Goal: Task Accomplishment & Management: Manage account settings

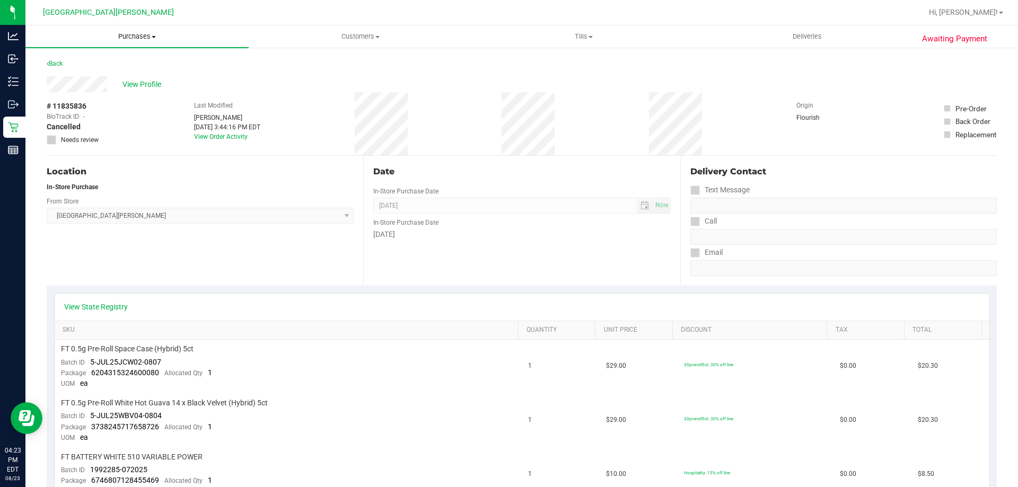
click at [123, 38] on span "Purchases" at bounding box center [136, 37] width 223 height 10
click at [72, 73] on span "Fulfillment" at bounding box center [58, 76] width 66 height 9
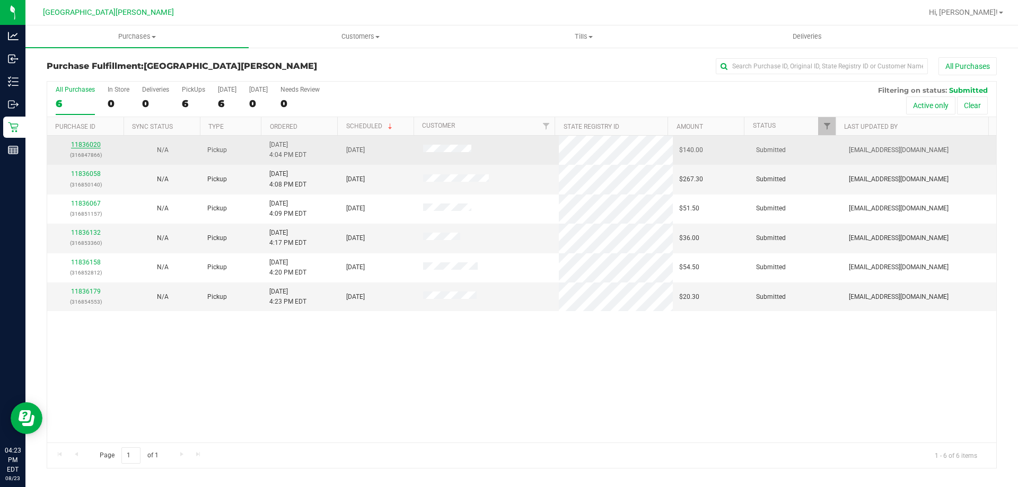
click at [88, 146] on link "11836020" at bounding box center [86, 144] width 30 height 7
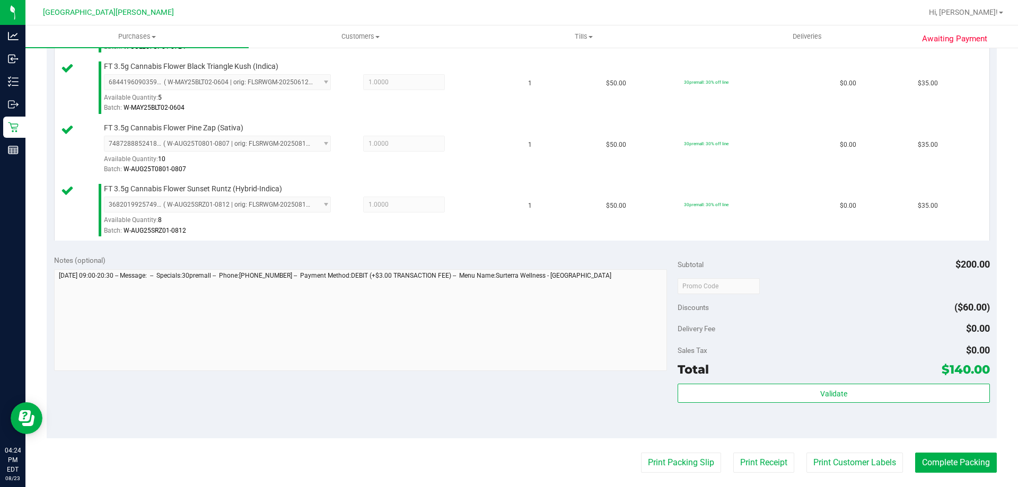
scroll to position [424, 0]
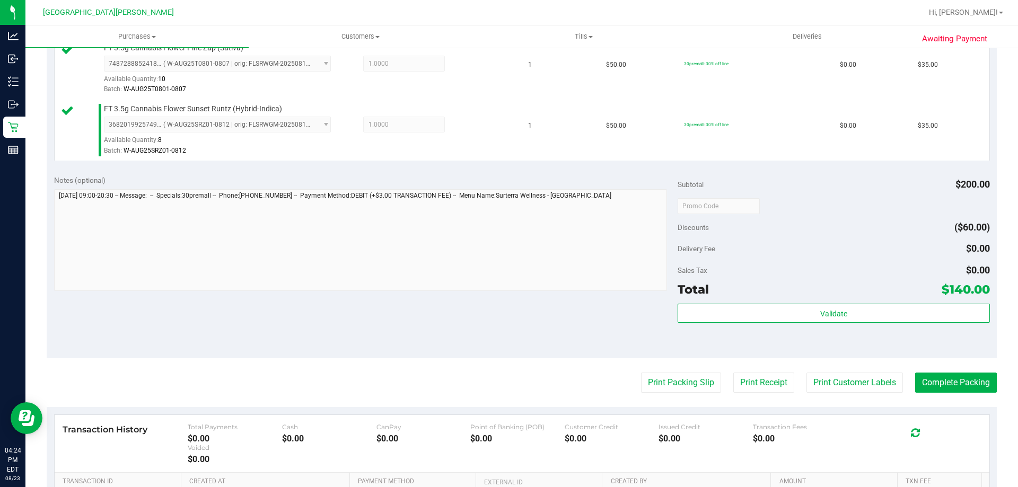
drag, startPoint x: 788, startPoint y: 329, endPoint x: 792, endPoint y: 325, distance: 5.6
click at [788, 329] on div "Validate" at bounding box center [834, 328] width 312 height 48
click at [793, 324] on div "Validate" at bounding box center [834, 328] width 312 height 48
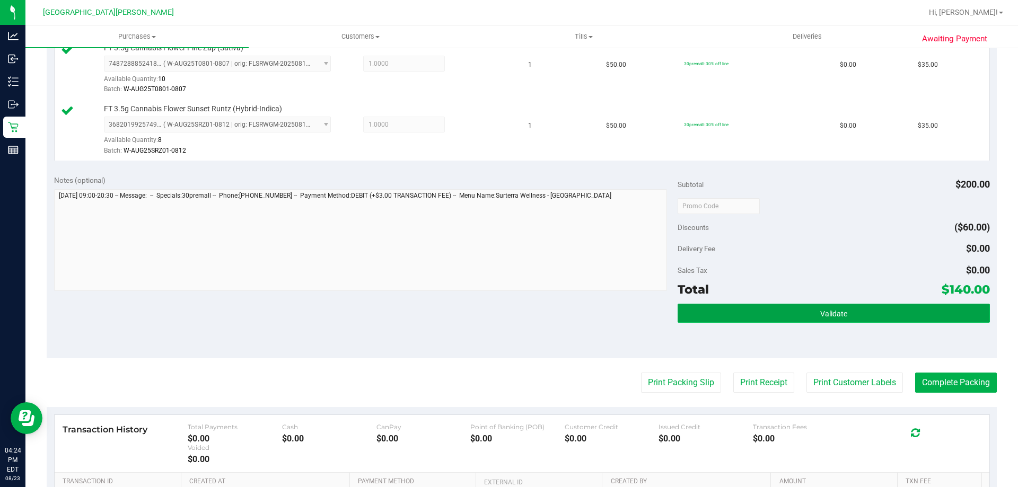
click at [796, 318] on button "Validate" at bounding box center [834, 313] width 312 height 19
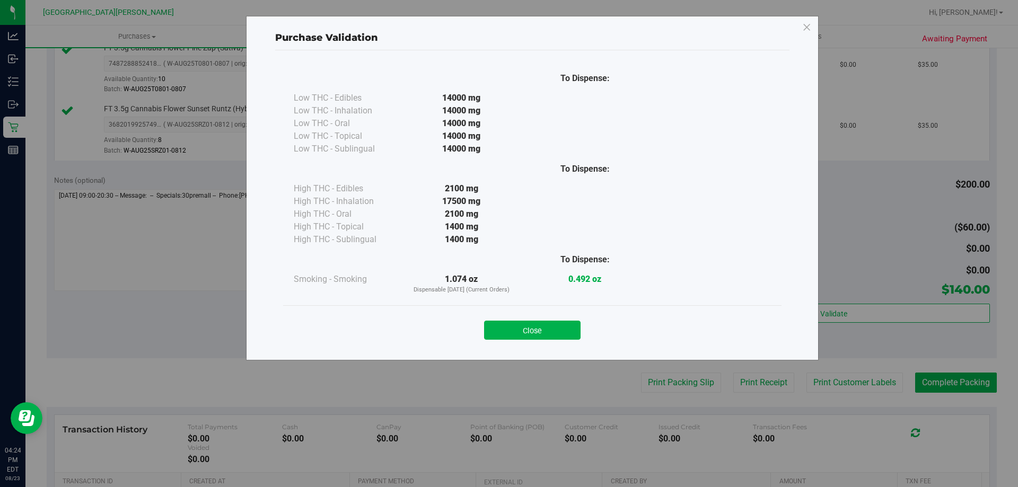
click at [495, 319] on div "Close" at bounding box center [532, 327] width 483 height 27
click at [499, 325] on button "Close" at bounding box center [532, 330] width 97 height 19
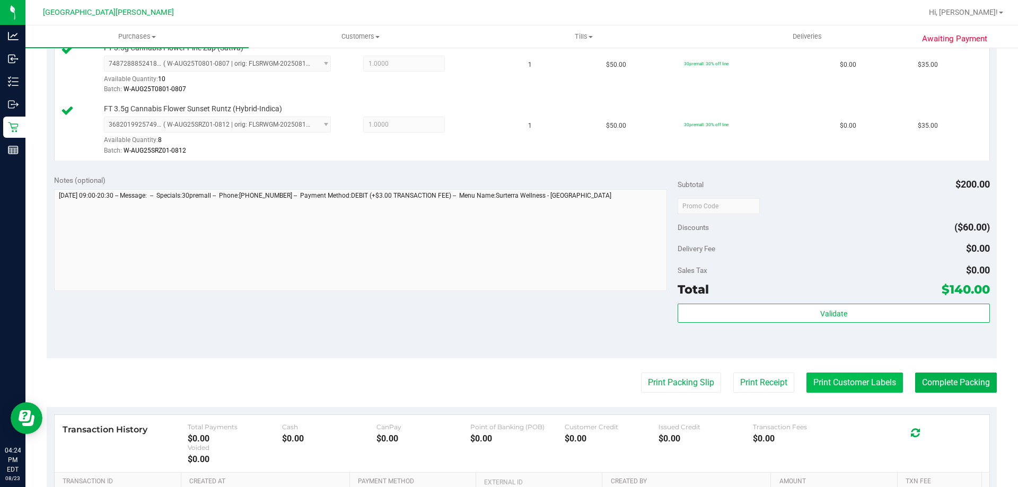
click at [820, 385] on button "Print Customer Labels" at bounding box center [855, 383] width 97 height 20
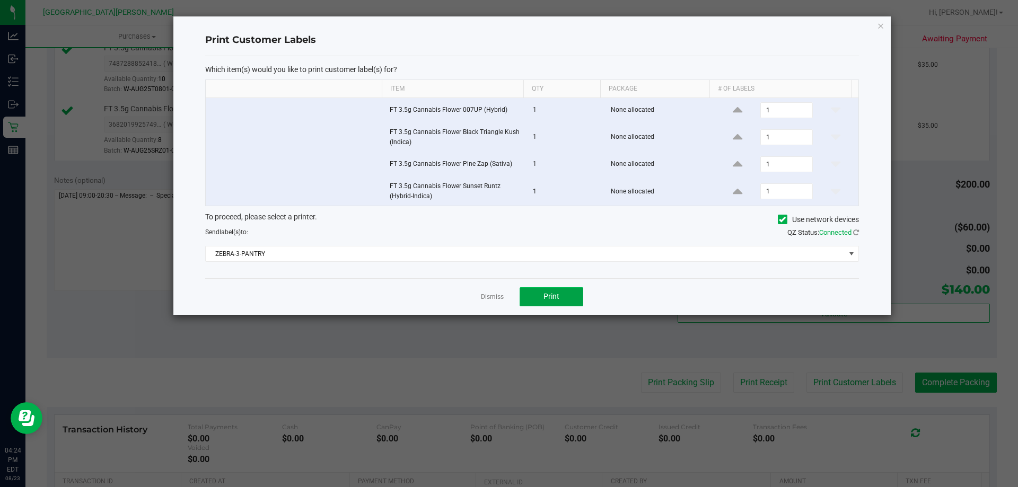
click at [543, 299] on button "Print" at bounding box center [552, 296] width 64 height 19
click at [501, 300] on link "Dismiss" at bounding box center [492, 297] width 23 height 9
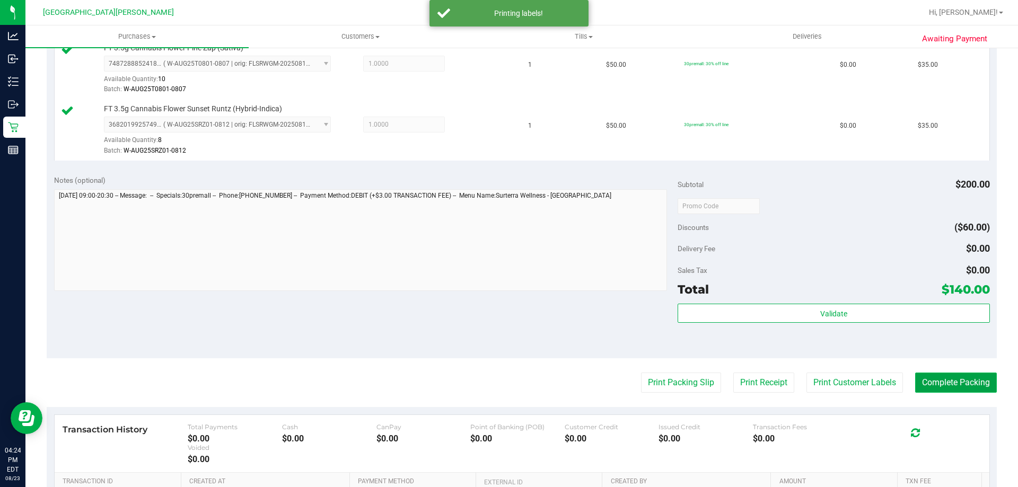
click at [928, 385] on button "Complete Packing" at bounding box center [956, 383] width 82 height 20
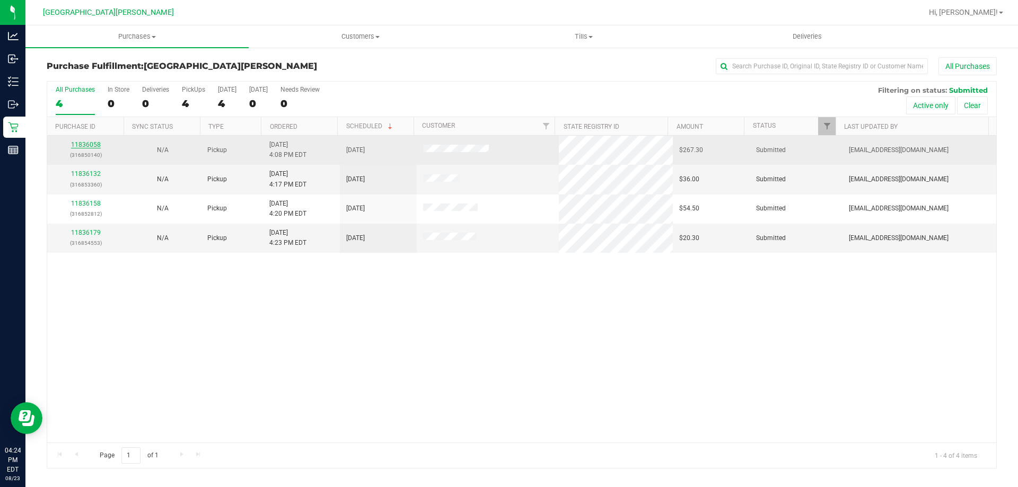
click at [81, 146] on link "11836058" at bounding box center [86, 144] width 30 height 7
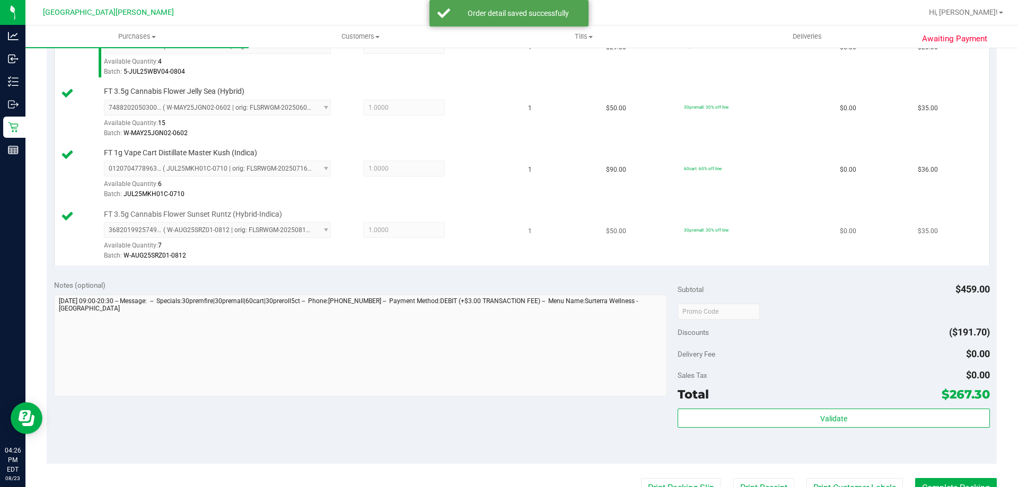
scroll to position [583, 0]
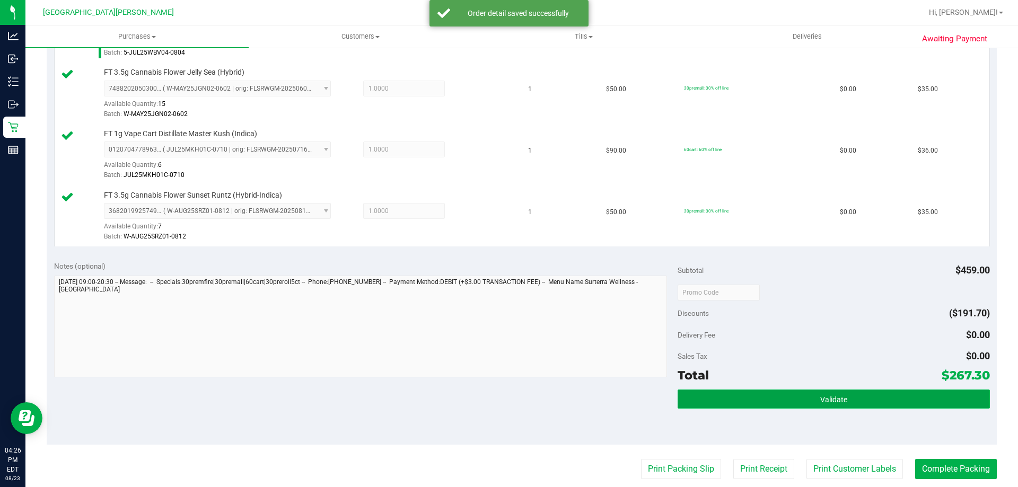
click at [833, 405] on button "Validate" at bounding box center [834, 399] width 312 height 19
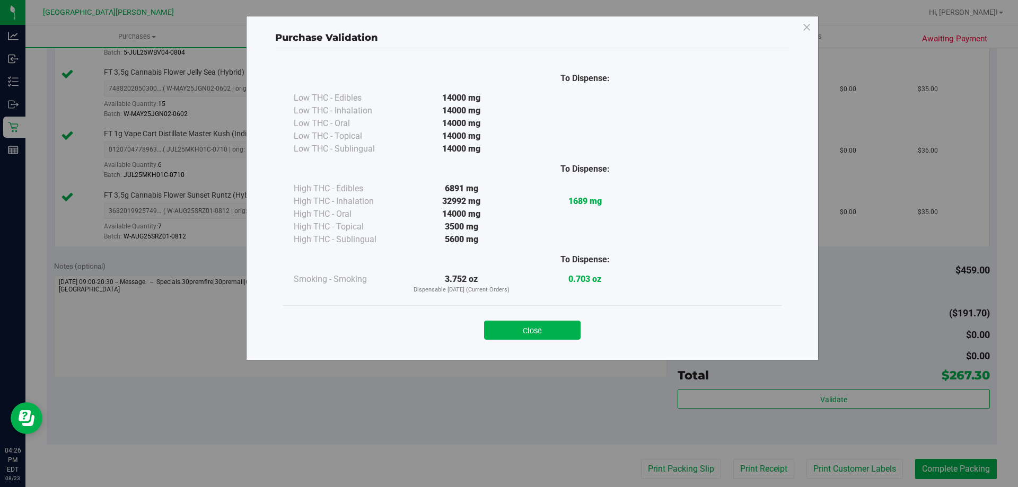
drag, startPoint x: 569, startPoint y: 336, endPoint x: 592, endPoint y: 346, distance: 25.9
click at [567, 336] on button "Close" at bounding box center [532, 330] width 97 height 19
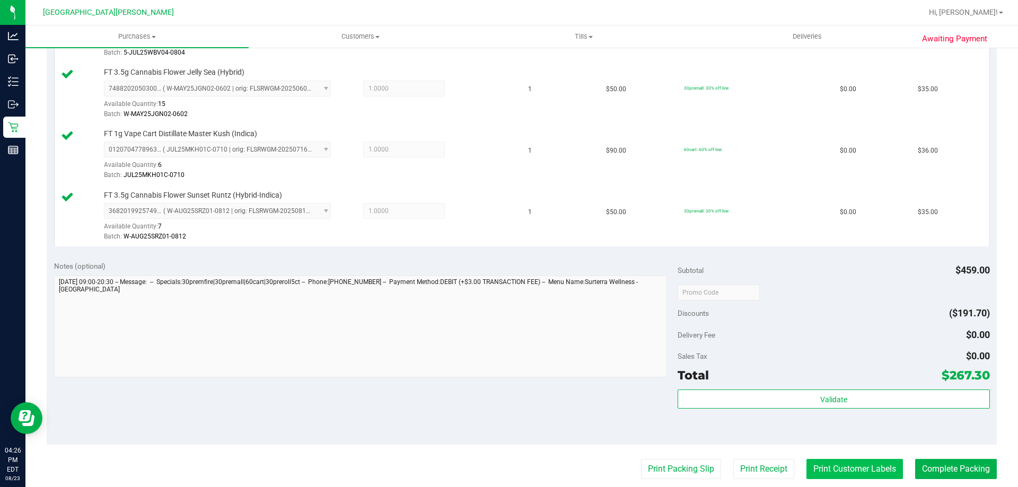
click at [847, 462] on button "Print Customer Labels" at bounding box center [855, 469] width 97 height 20
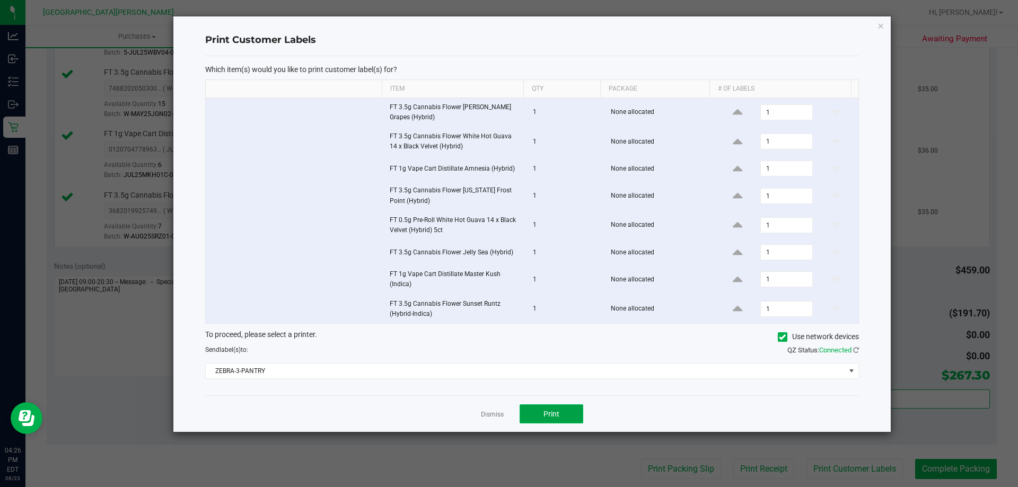
click at [556, 409] on button "Print" at bounding box center [552, 414] width 64 height 19
click at [489, 413] on link "Dismiss" at bounding box center [492, 414] width 23 height 9
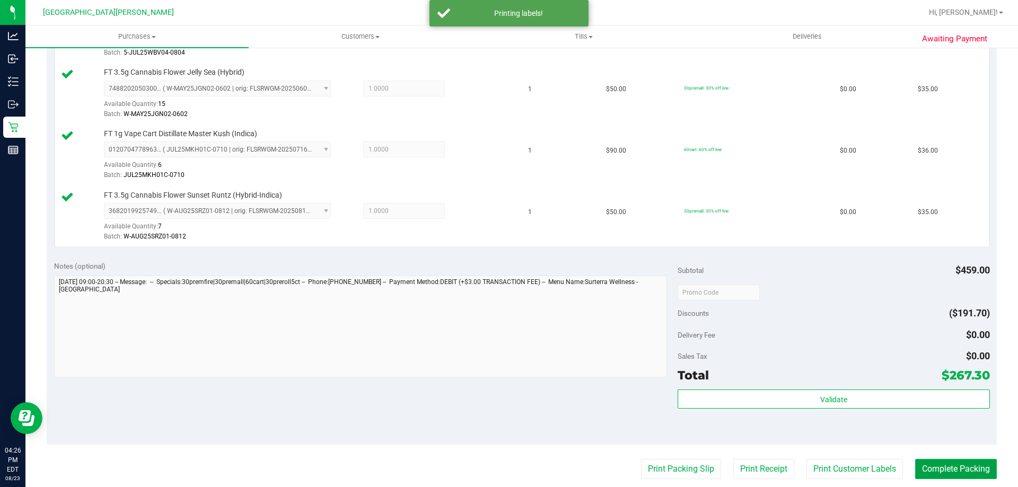
click at [964, 475] on button "Complete Packing" at bounding box center [956, 469] width 82 height 20
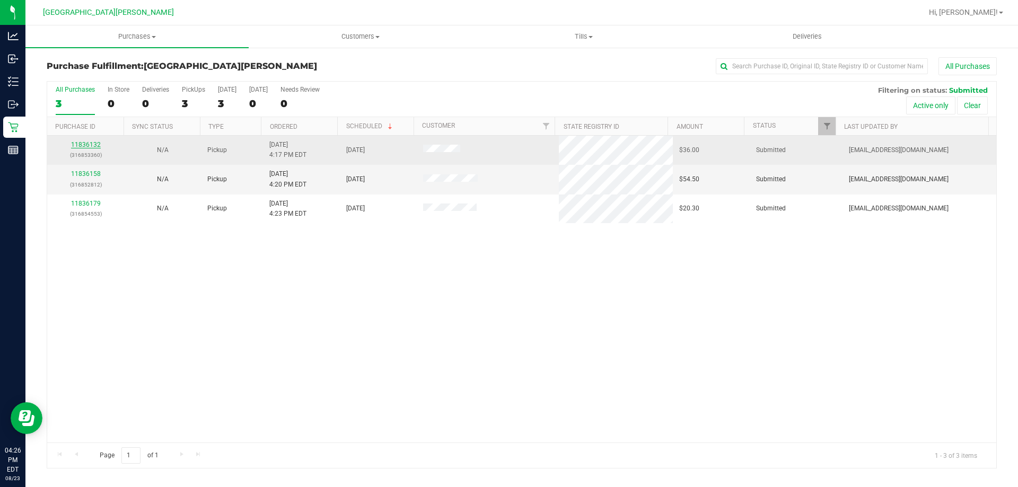
click at [91, 143] on link "11836132" at bounding box center [86, 144] width 30 height 7
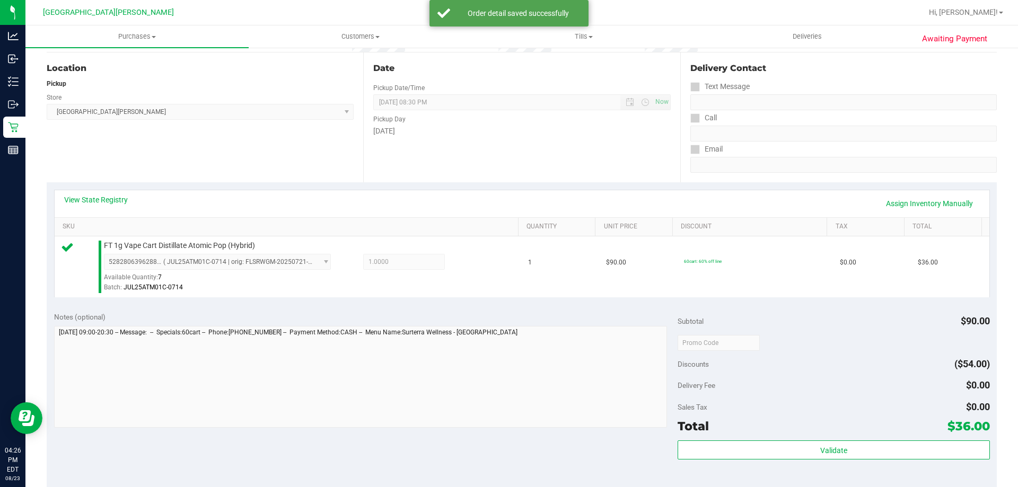
scroll to position [265, 0]
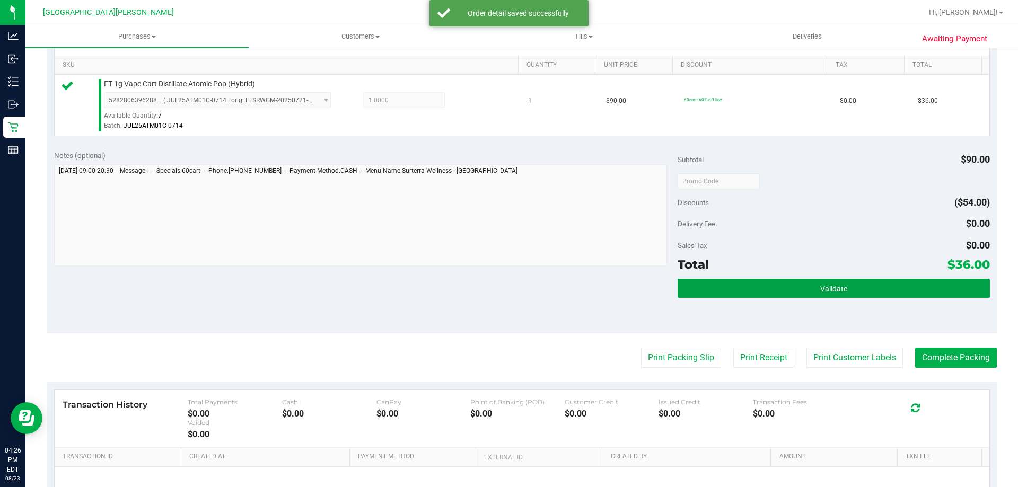
drag, startPoint x: 688, startPoint y: 295, endPoint x: 671, endPoint y: 302, distance: 18.0
click at [688, 295] on button "Validate" at bounding box center [834, 288] width 312 height 19
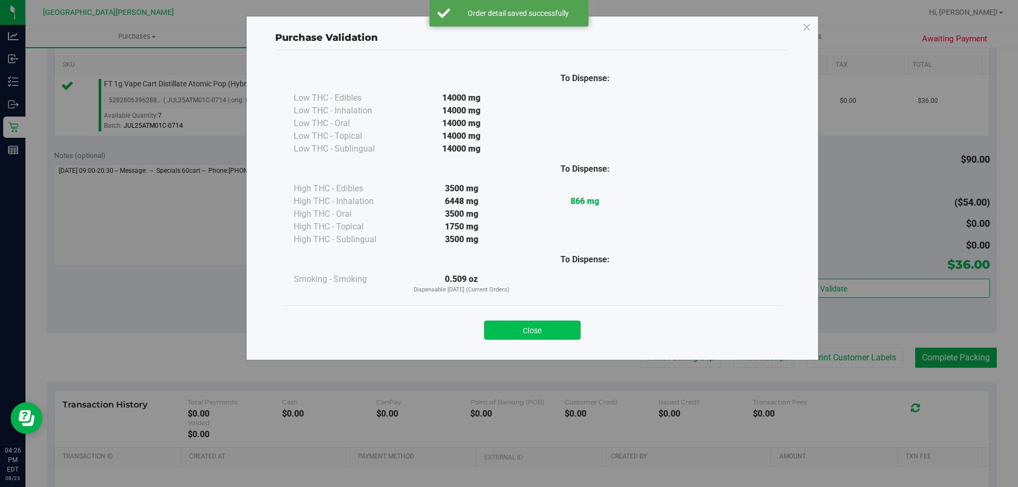
click at [525, 327] on button "Close" at bounding box center [532, 330] width 97 height 19
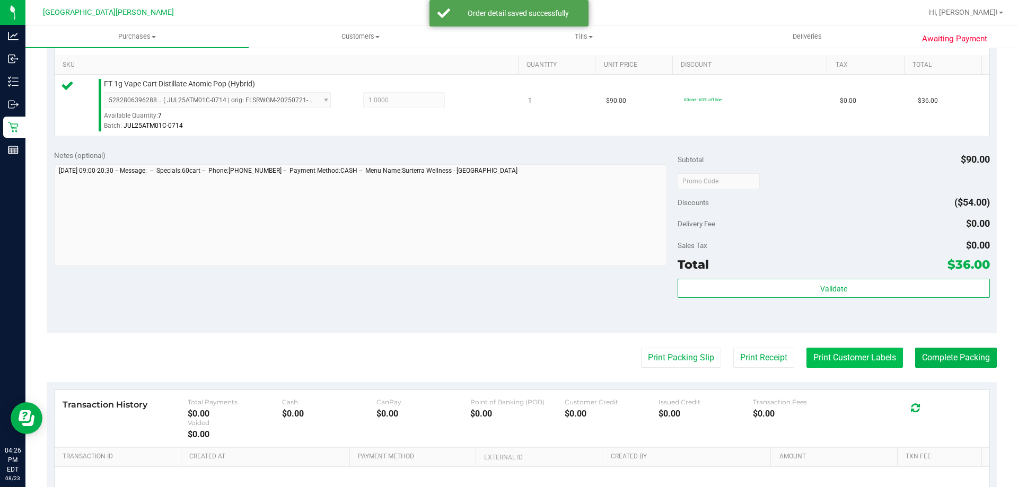
click at [813, 358] on button "Print Customer Labels" at bounding box center [855, 358] width 97 height 20
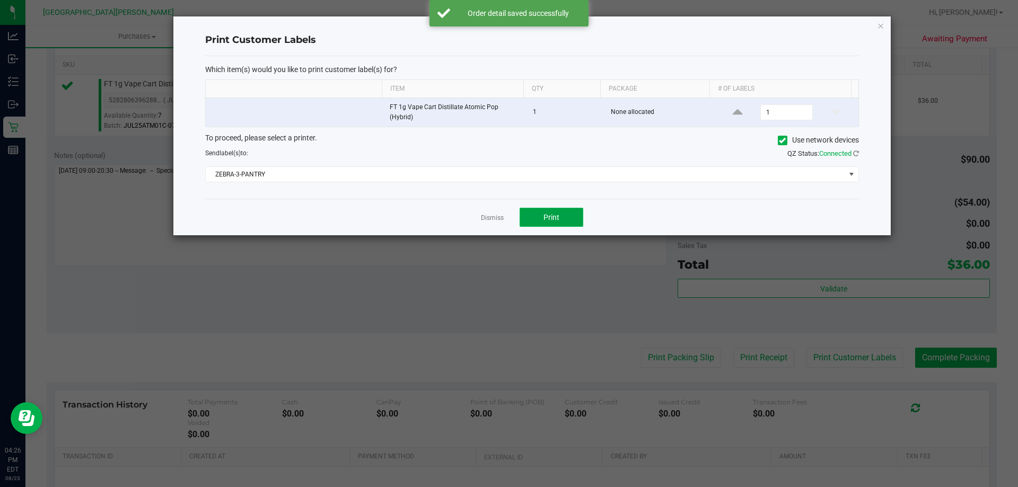
click at [559, 222] on button "Print" at bounding box center [552, 217] width 64 height 19
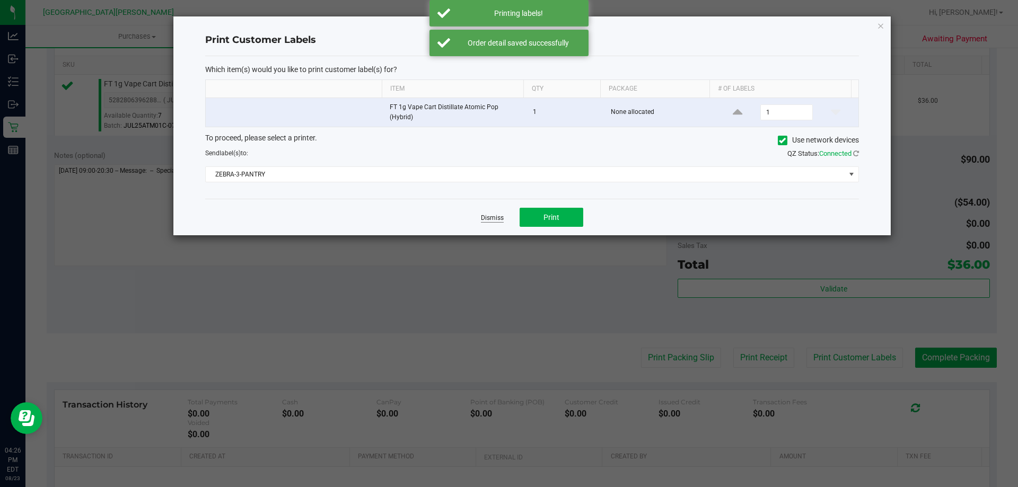
click at [499, 216] on link "Dismiss" at bounding box center [492, 218] width 23 height 9
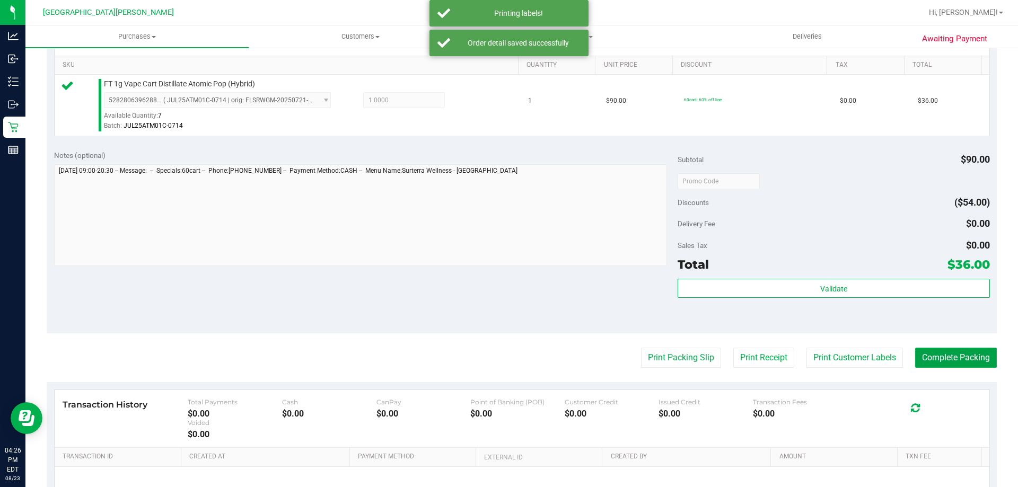
click at [934, 363] on button "Complete Packing" at bounding box center [956, 358] width 82 height 20
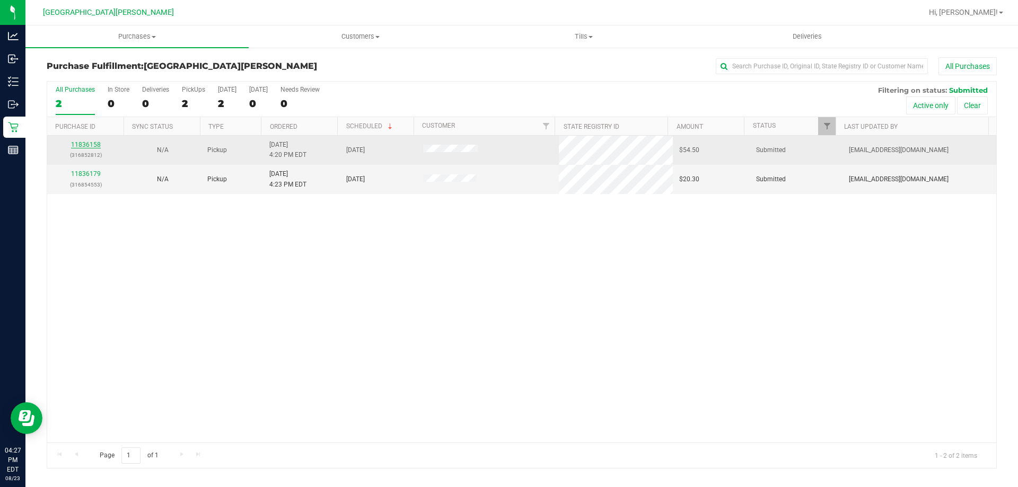
click at [91, 143] on link "11836158" at bounding box center [86, 144] width 30 height 7
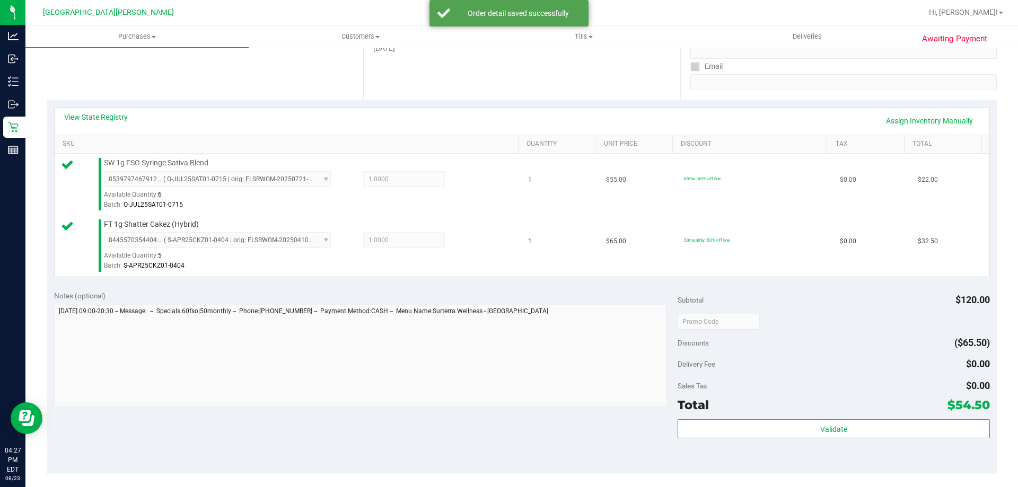
scroll to position [265, 0]
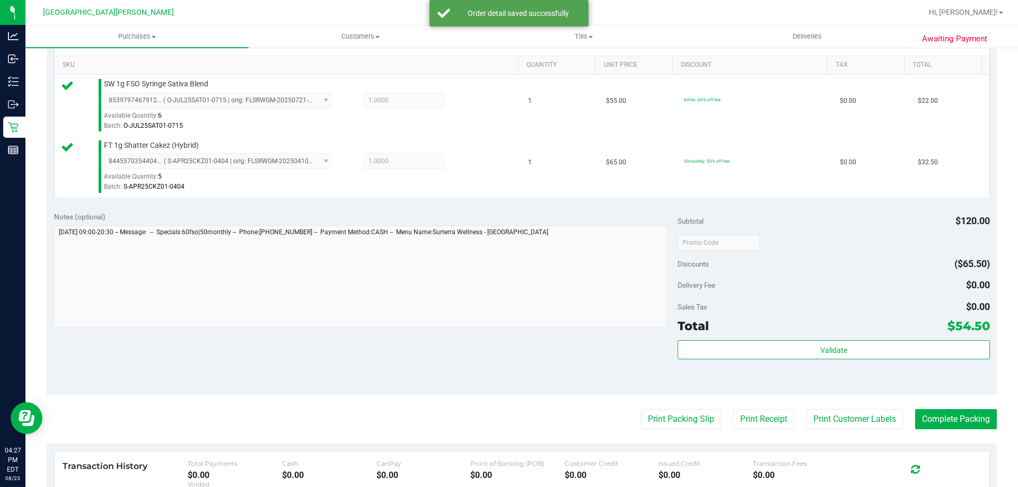
click at [750, 363] on div "Validate" at bounding box center [834, 364] width 312 height 48
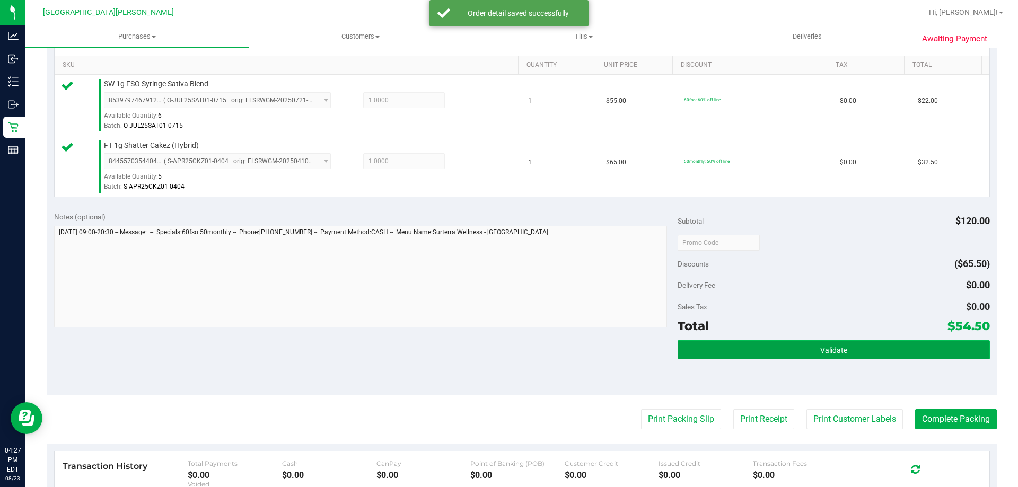
click at [754, 351] on button "Validate" at bounding box center [834, 349] width 312 height 19
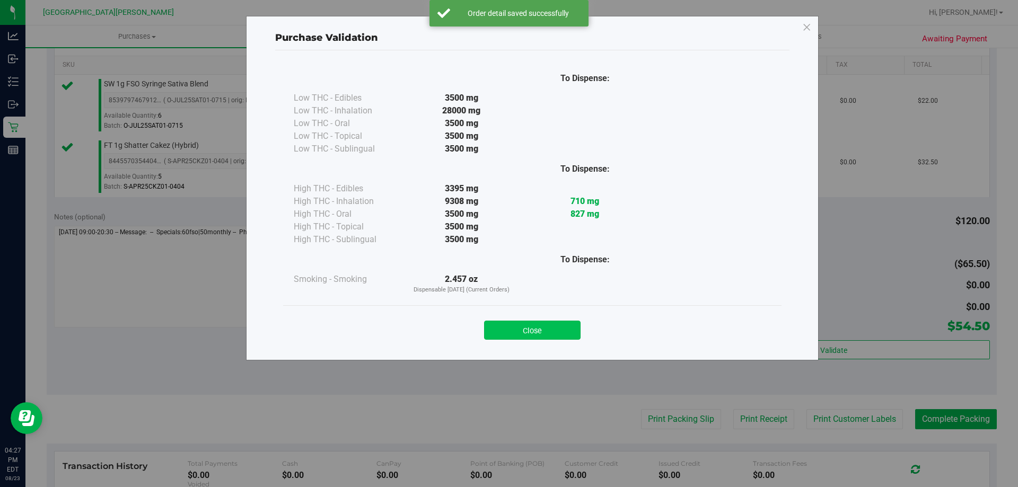
drag, startPoint x: 543, startPoint y: 329, endPoint x: 836, endPoint y: 424, distance: 308.8
click at [542, 329] on button "Close" at bounding box center [532, 330] width 97 height 19
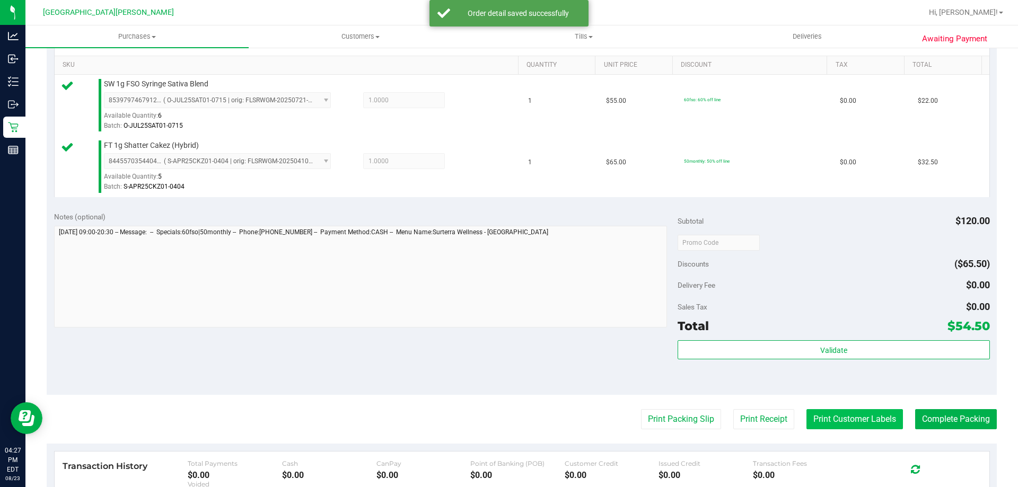
click at [827, 423] on button "Print Customer Labels" at bounding box center [855, 419] width 97 height 20
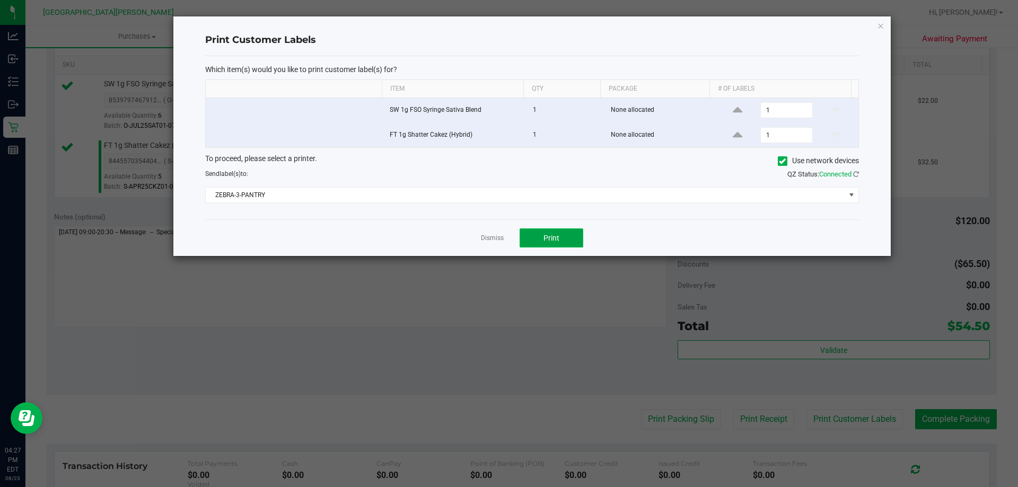
click at [540, 238] on button "Print" at bounding box center [552, 238] width 64 height 19
click at [507, 241] on div "Dismiss Print" at bounding box center [532, 238] width 654 height 37
click at [490, 241] on link "Dismiss" at bounding box center [492, 238] width 23 height 9
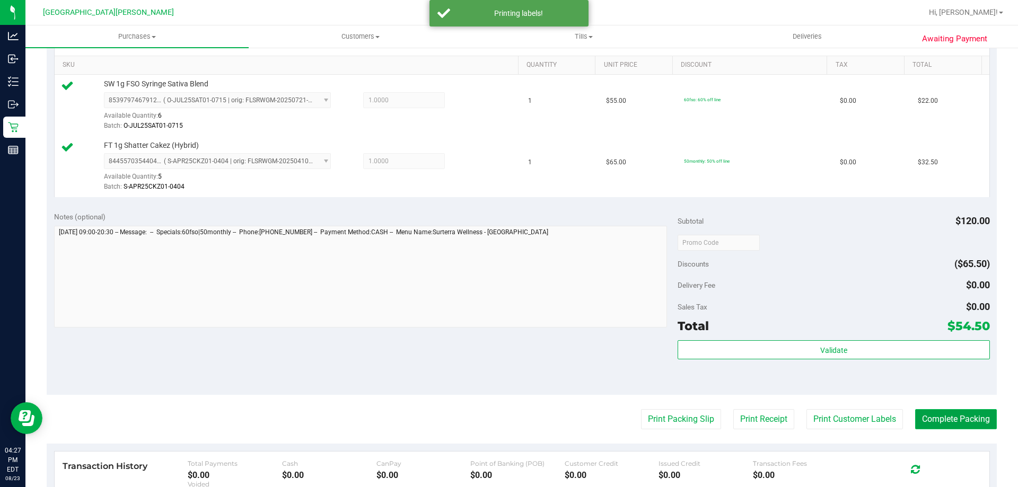
click at [926, 424] on button "Complete Packing" at bounding box center [956, 419] width 82 height 20
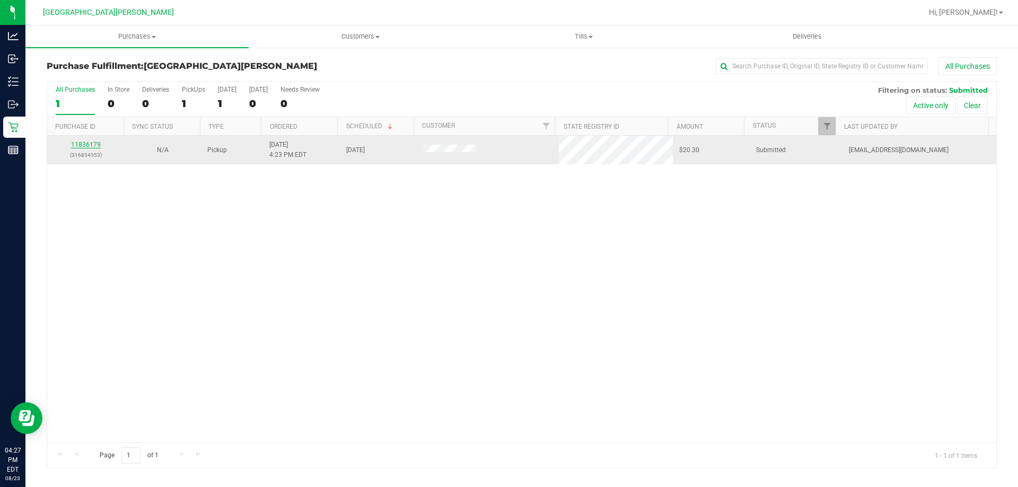
click at [89, 143] on link "11836179" at bounding box center [86, 144] width 30 height 7
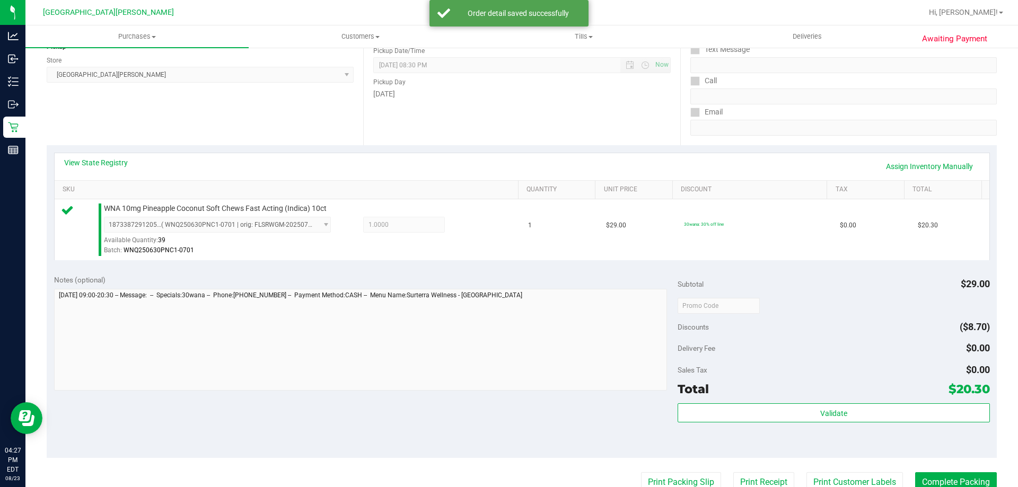
scroll to position [159, 0]
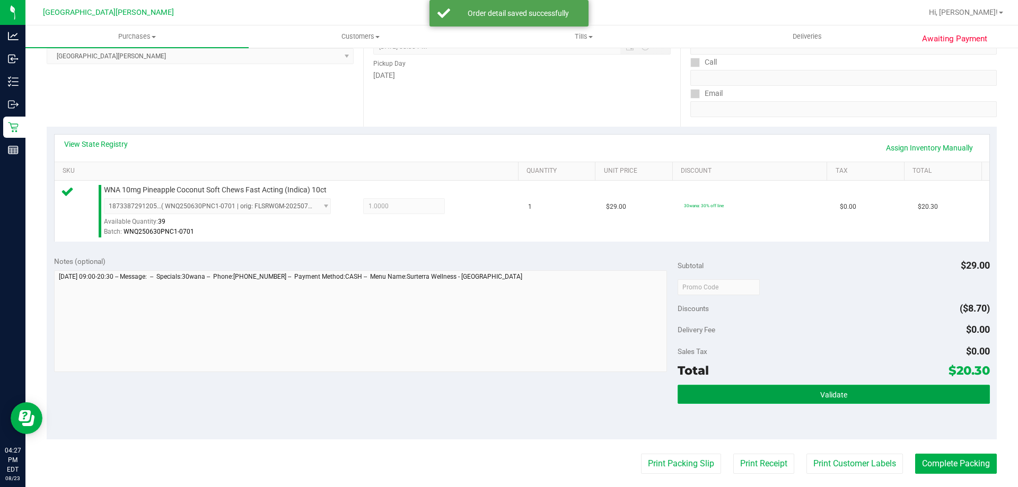
click at [812, 391] on button "Validate" at bounding box center [834, 394] width 312 height 19
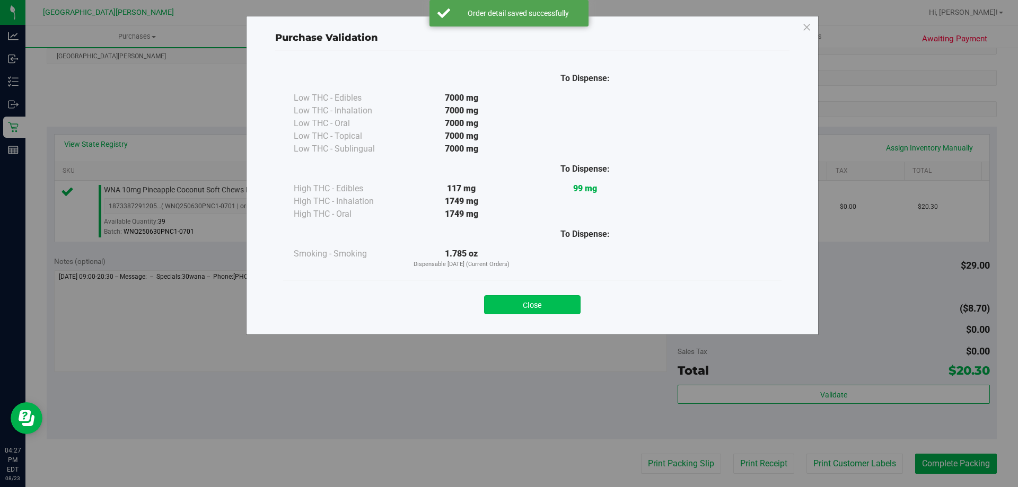
click at [534, 308] on button "Close" at bounding box center [532, 304] width 97 height 19
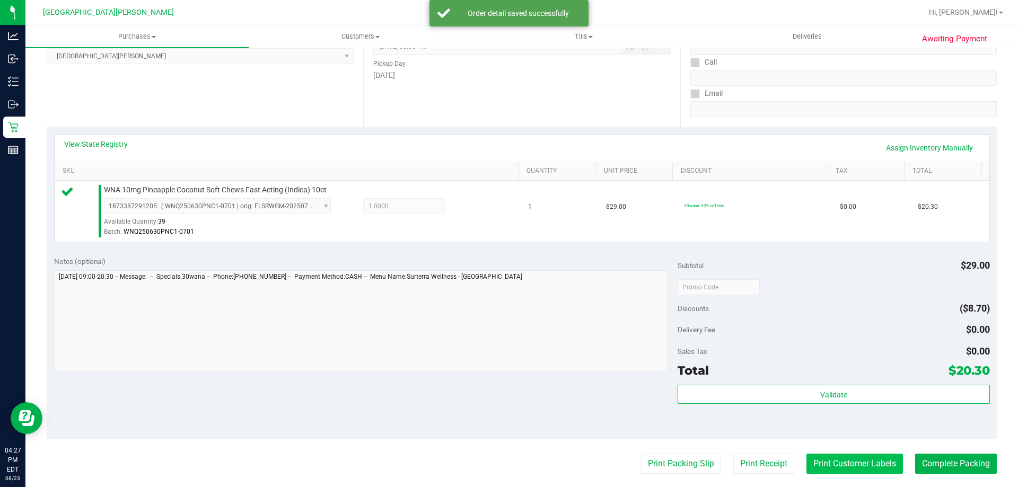
click at [887, 469] on button "Print Customer Labels" at bounding box center [855, 464] width 97 height 20
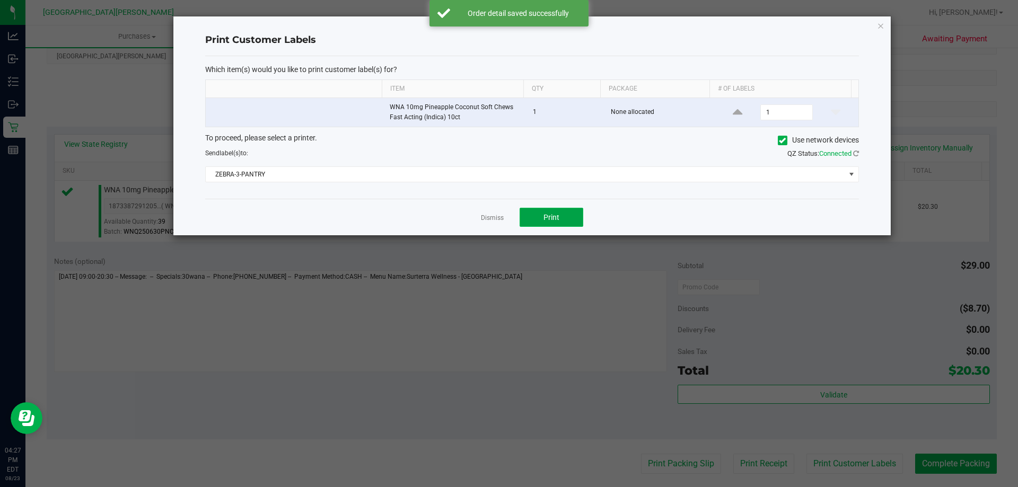
click at [569, 223] on button "Print" at bounding box center [552, 217] width 64 height 19
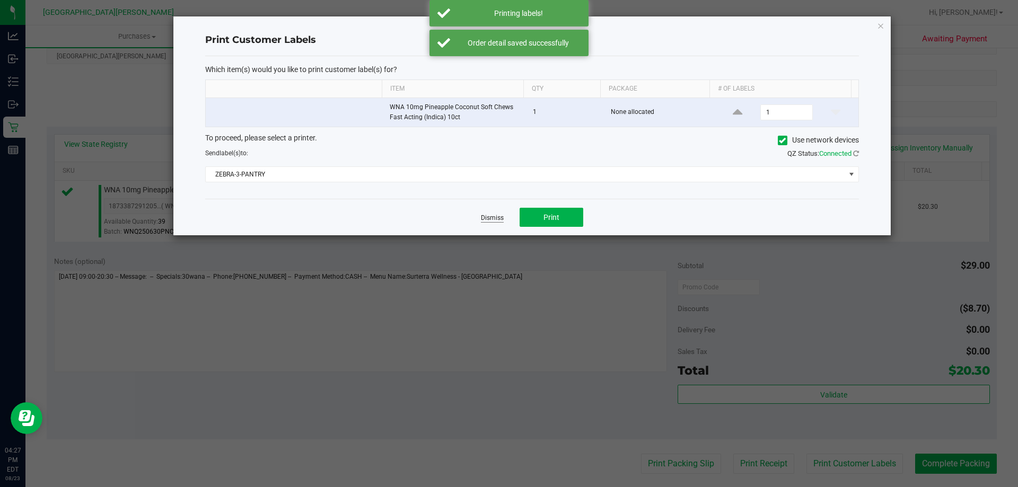
click at [495, 220] on link "Dismiss" at bounding box center [492, 218] width 23 height 9
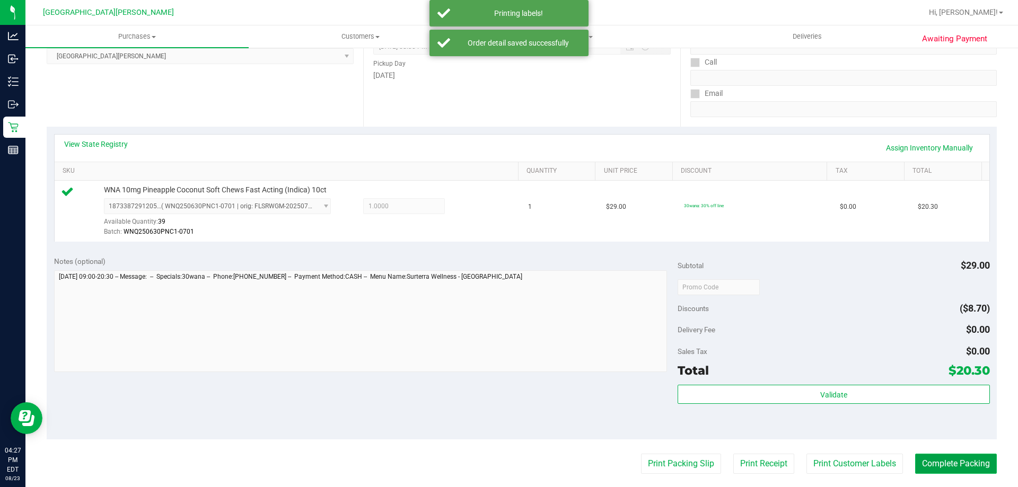
click at [915, 457] on button "Complete Packing" at bounding box center [956, 464] width 82 height 20
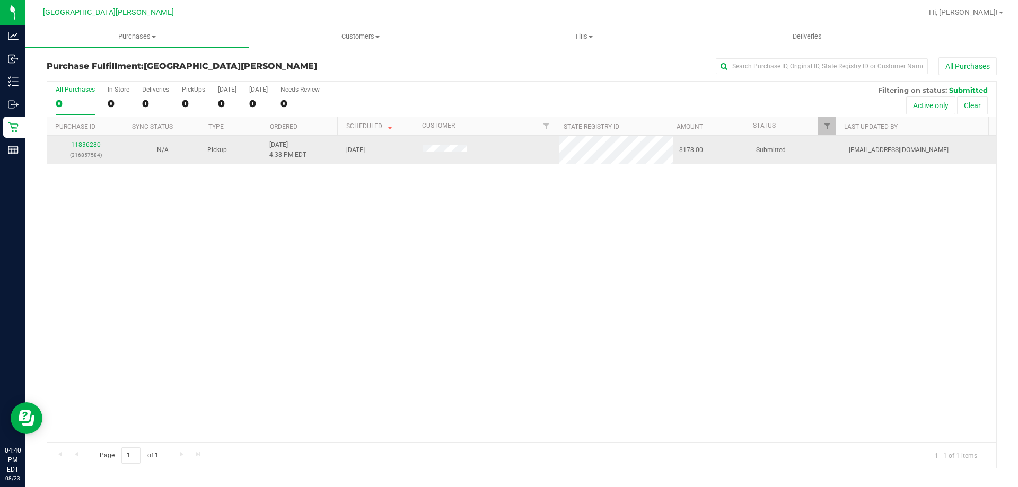
click at [85, 146] on link "11836280" at bounding box center [86, 144] width 30 height 7
click at [89, 142] on link "11836280" at bounding box center [86, 144] width 30 height 7
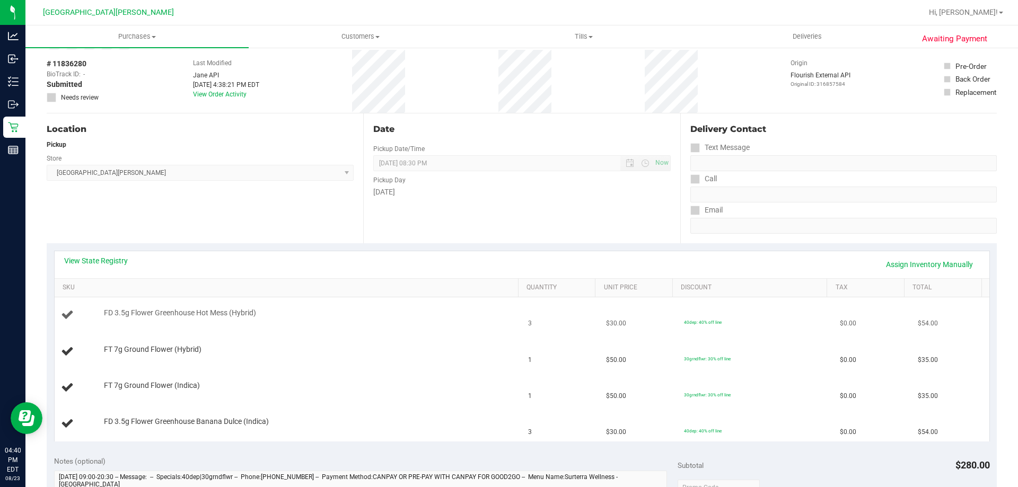
scroll to position [159, 0]
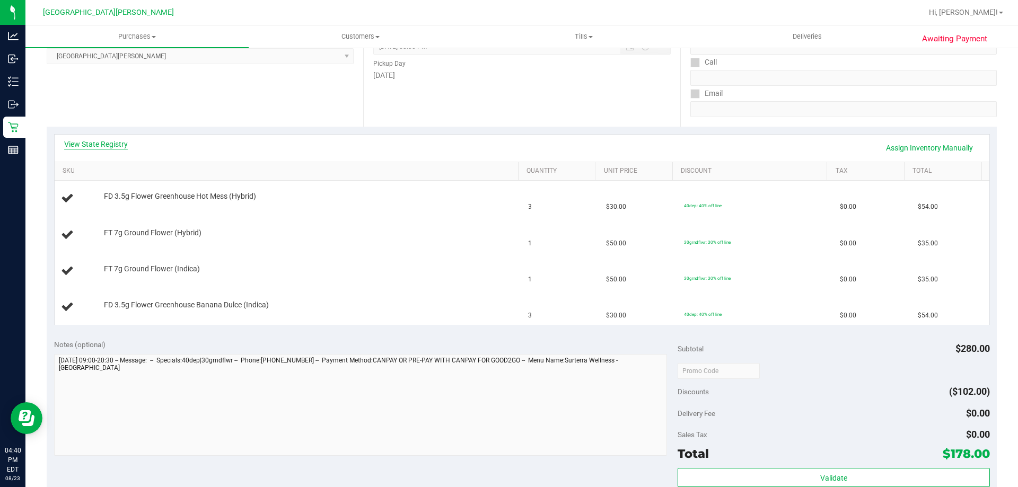
click at [102, 144] on link "View State Registry" at bounding box center [96, 144] width 64 height 11
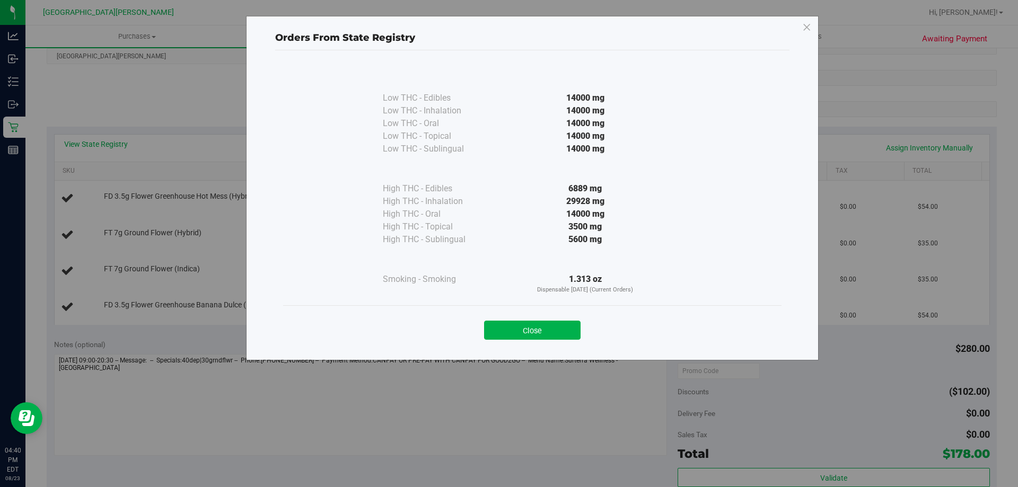
click at [574, 327] on button "Close" at bounding box center [532, 330] width 97 height 19
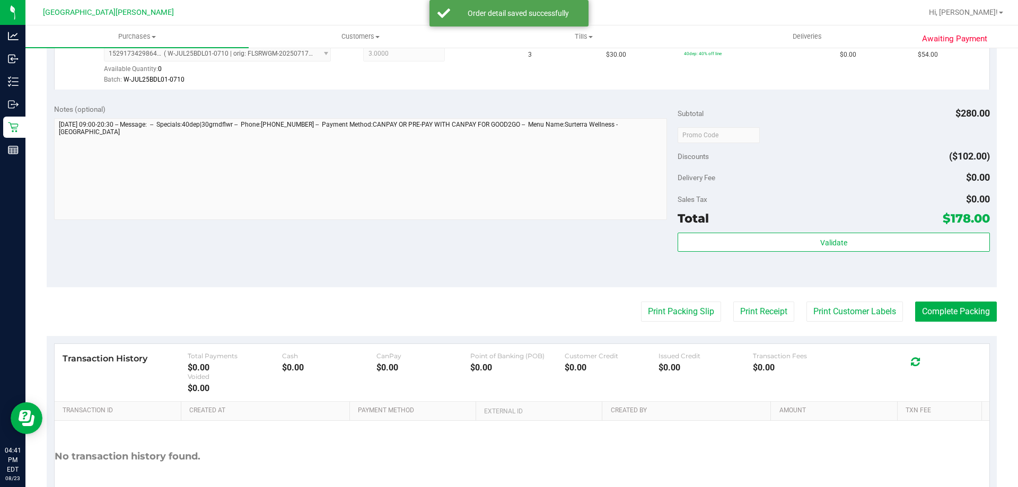
scroll to position [530, 0]
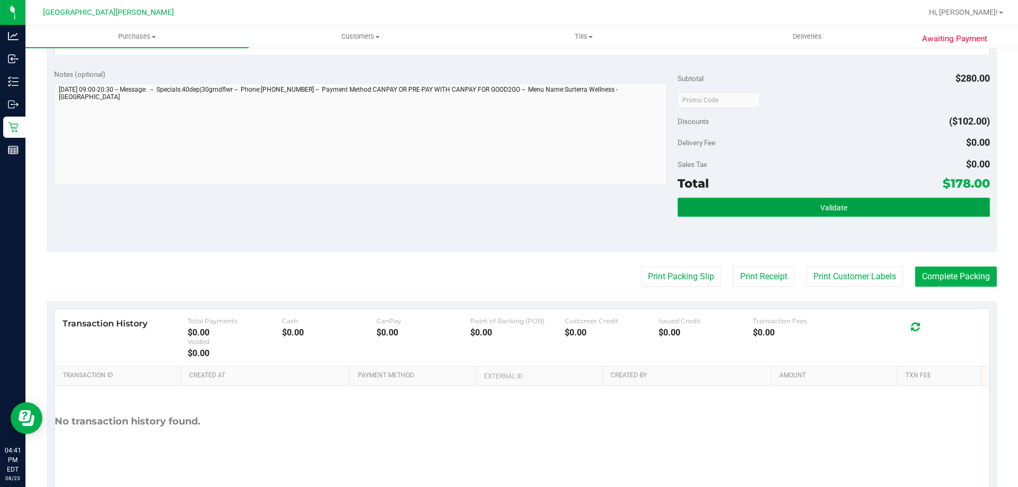
drag, startPoint x: 879, startPoint y: 212, endPoint x: 863, endPoint y: 207, distance: 16.1
click at [879, 212] on button "Validate" at bounding box center [834, 207] width 312 height 19
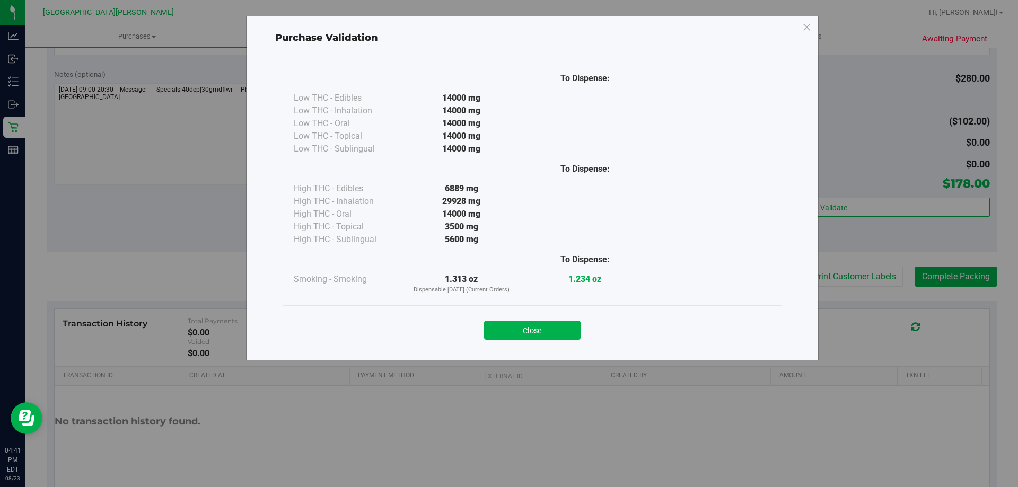
drag, startPoint x: 545, startPoint y: 331, endPoint x: 833, endPoint y: 298, distance: 289.8
click at [552, 330] on button "Close" at bounding box center [532, 330] width 97 height 19
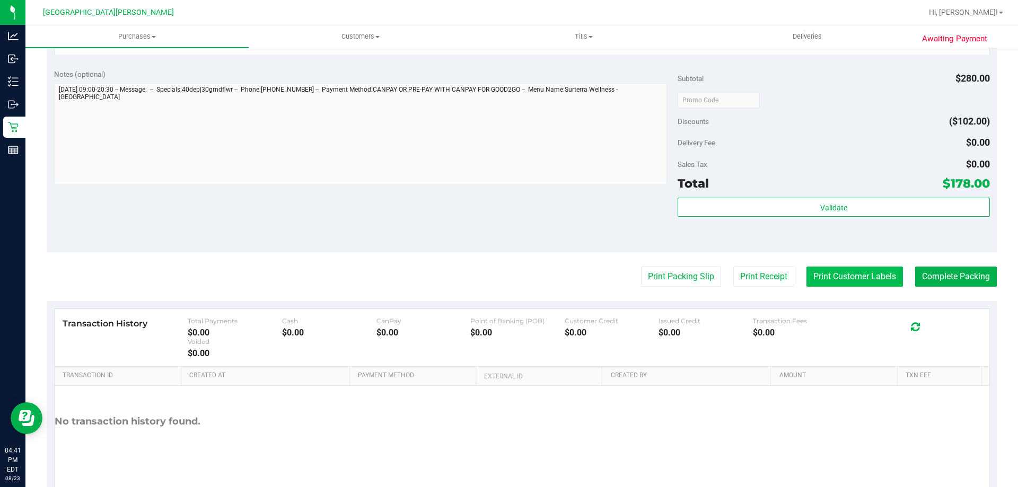
click at [838, 276] on button "Print Customer Labels" at bounding box center [855, 277] width 97 height 20
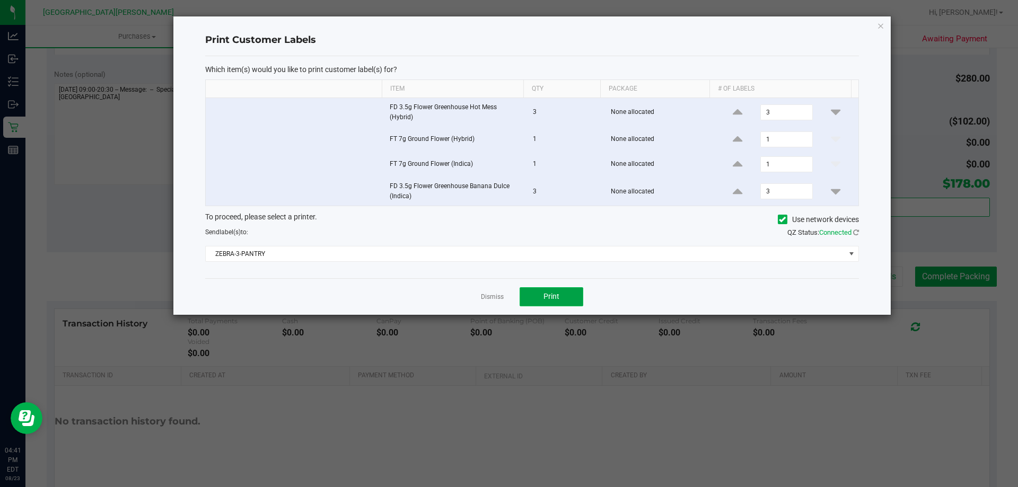
click at [572, 293] on button "Print" at bounding box center [552, 296] width 64 height 19
click at [492, 292] on app-cancel-button "Dismiss" at bounding box center [492, 296] width 23 height 11
click at [495, 295] on link "Dismiss" at bounding box center [492, 297] width 23 height 9
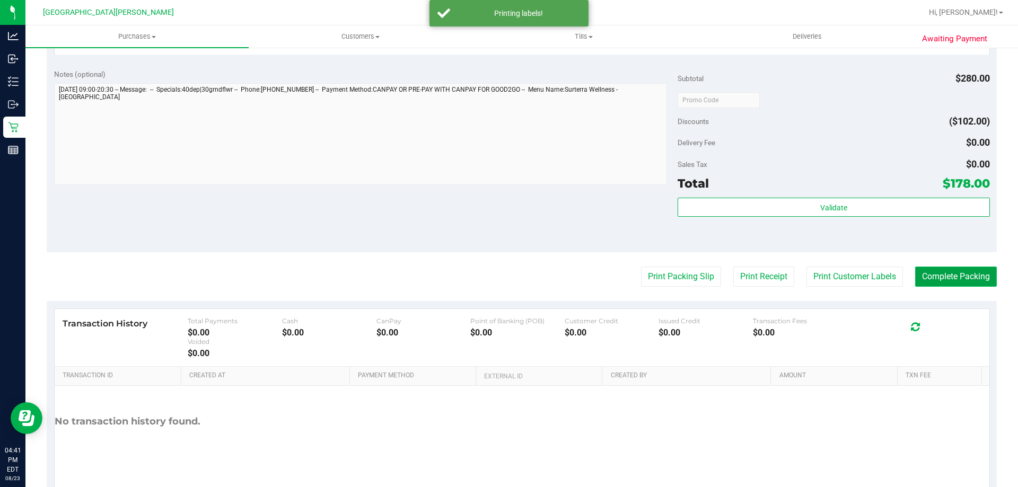
click at [948, 276] on button "Complete Packing" at bounding box center [956, 277] width 82 height 20
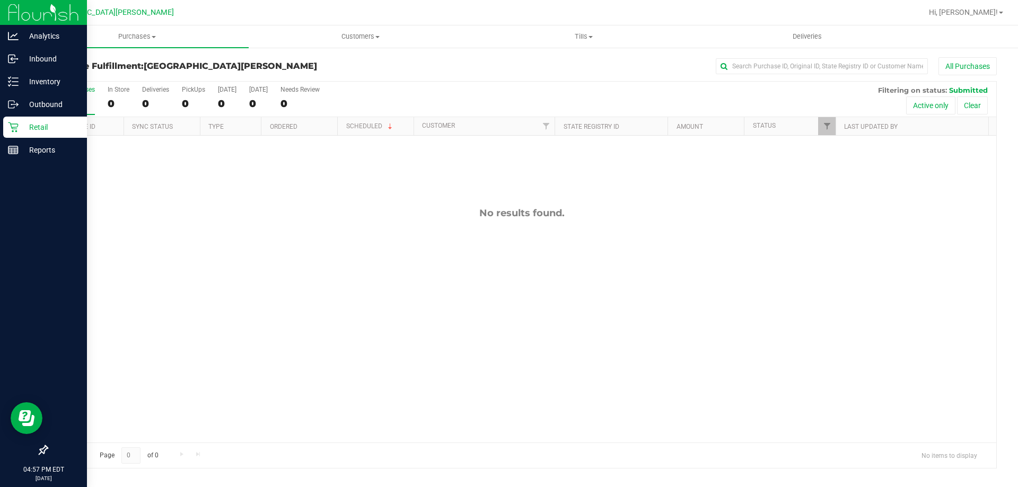
click at [11, 129] on icon at bounding box center [13, 127] width 11 height 11
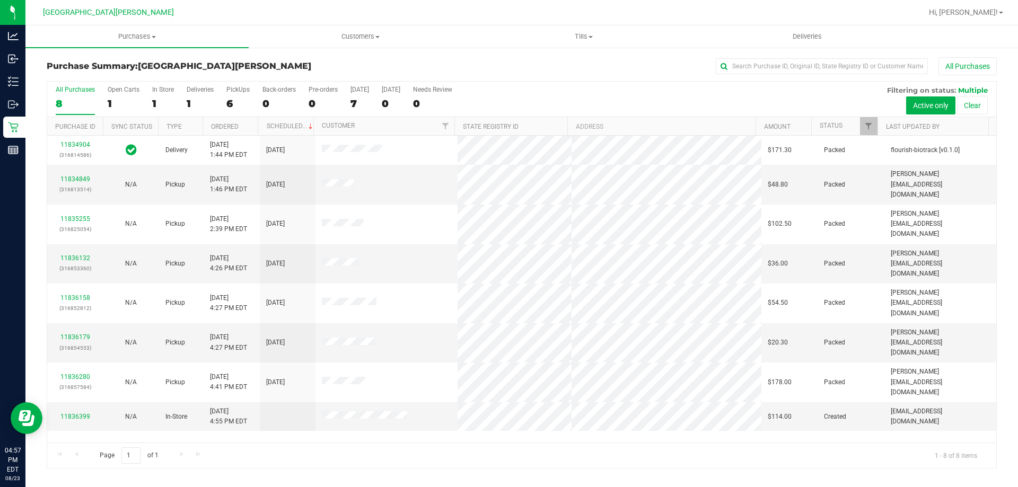
click at [148, 430] on div "11834904 (316814586) Delivery [DATE] 1:44 PM EDT 8/29/2025 $171.30 Packed flour…" at bounding box center [521, 289] width 949 height 307
click at [78, 412] on div "11836399" at bounding box center [75, 417] width 43 height 10
click at [76, 413] on link "11836399" at bounding box center [75, 416] width 30 height 7
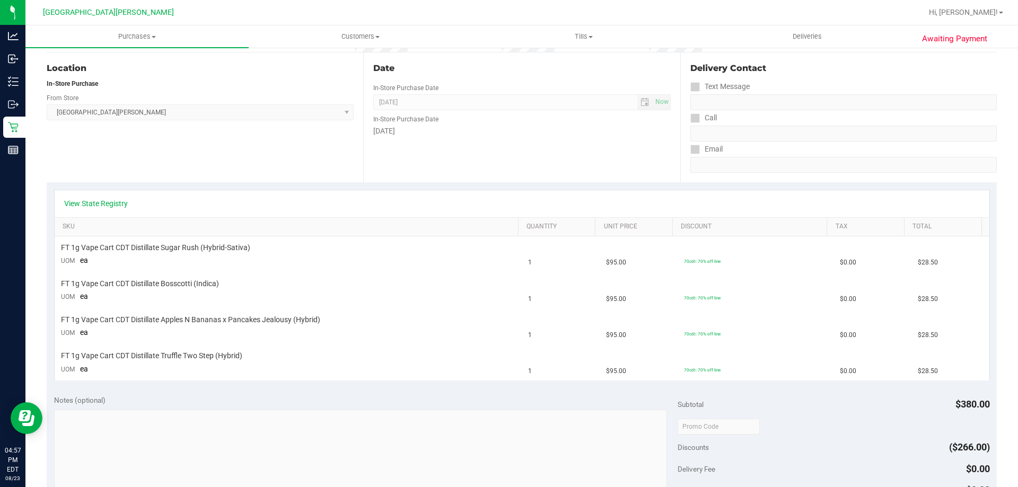
scroll to position [103, 0]
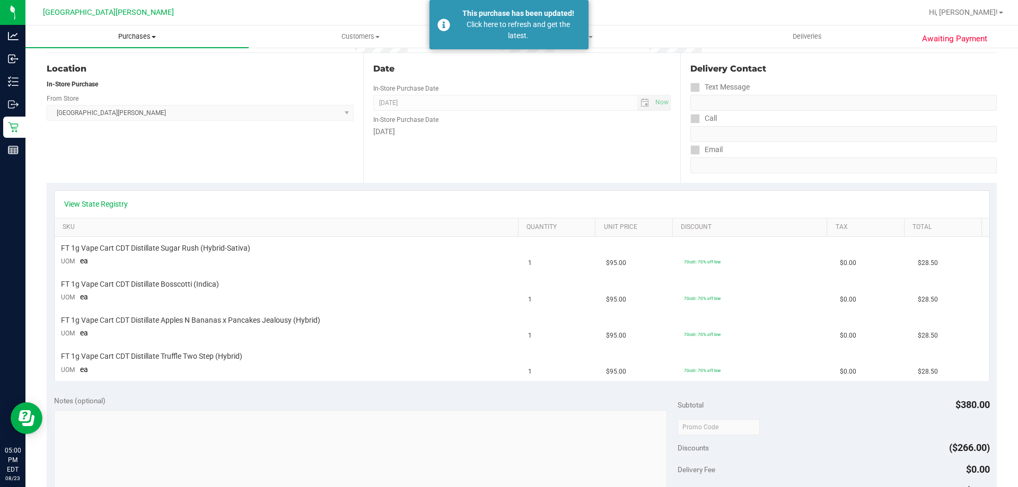
click at [122, 33] on span "Purchases" at bounding box center [136, 37] width 223 height 10
click at [113, 62] on span "Summary of purchases" at bounding box center [79, 63] width 109 height 9
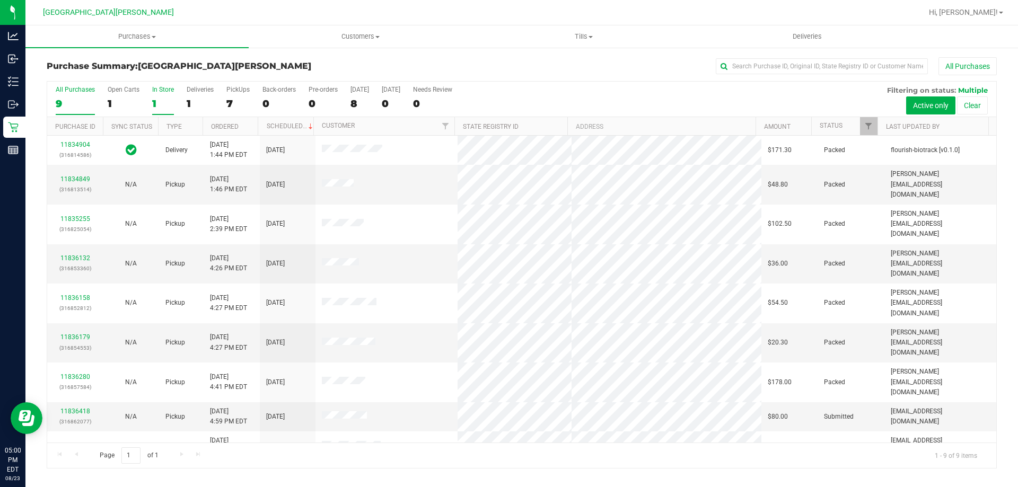
click at [161, 88] on div "In Store" at bounding box center [163, 89] width 22 height 7
click at [0, 0] on input "In Store 1" at bounding box center [0, 0] width 0 height 0
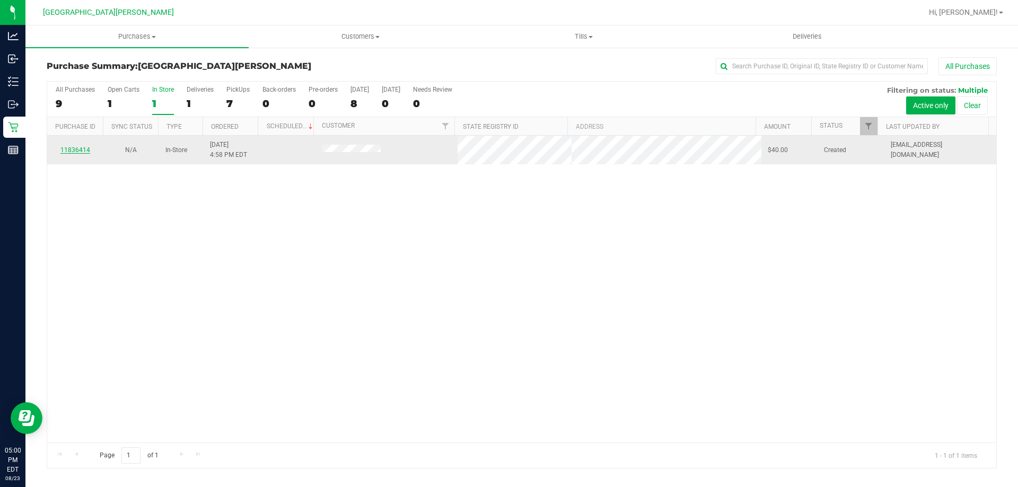
click at [84, 152] on link "11836414" at bounding box center [75, 149] width 30 height 7
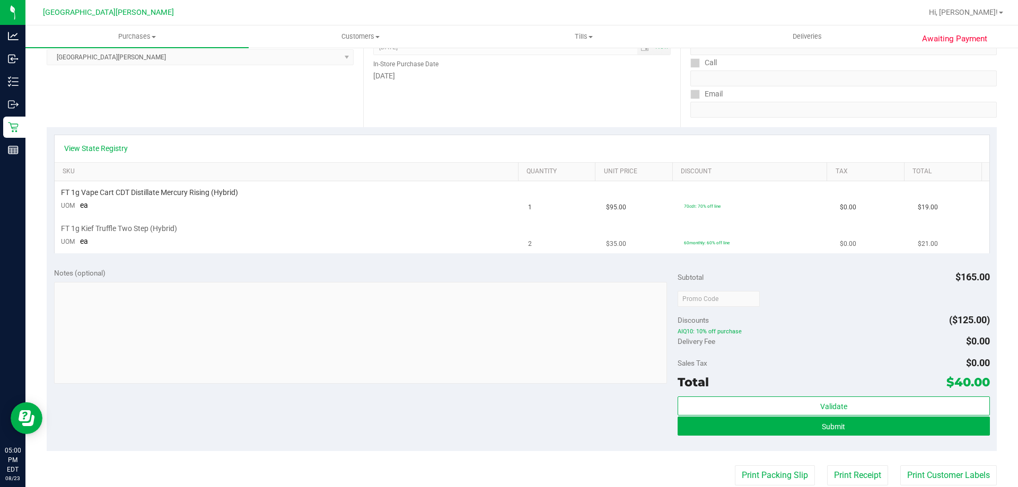
scroll to position [159, 0]
click at [165, 231] on span "FT 1g Kief Truffle Two Step (Hybrid)" at bounding box center [119, 228] width 116 height 10
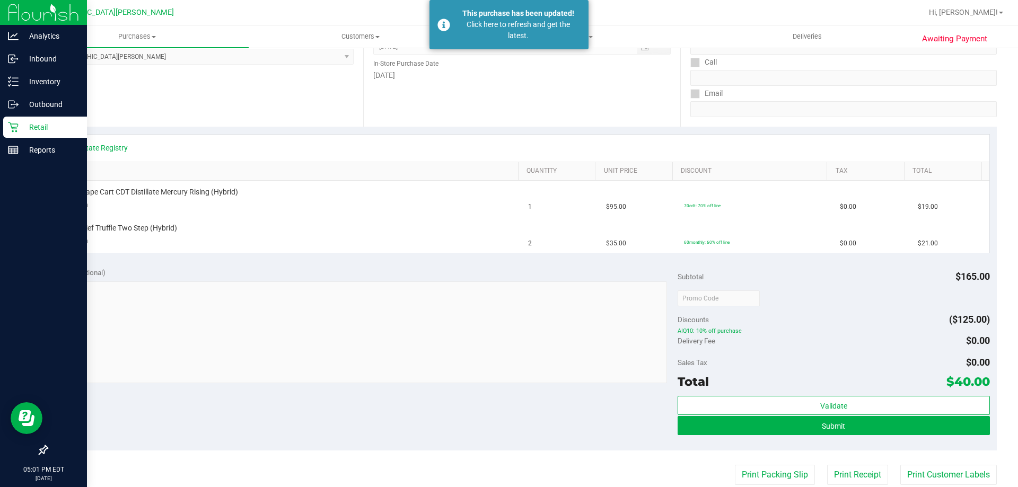
click at [16, 133] on div "Retail" at bounding box center [45, 127] width 84 height 21
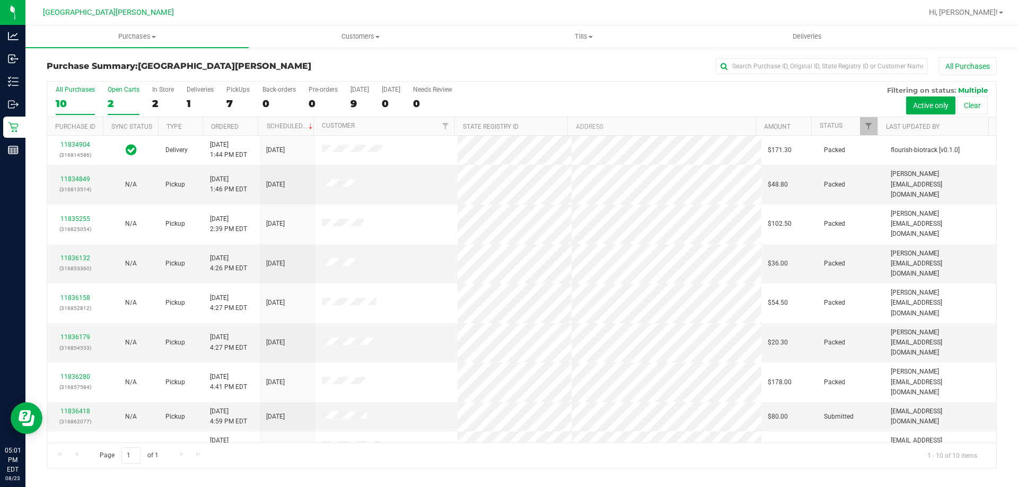
click at [114, 94] on label "Open Carts 2" at bounding box center [124, 100] width 32 height 29
click at [0, 0] on input "Open Carts 2" at bounding box center [0, 0] width 0 height 0
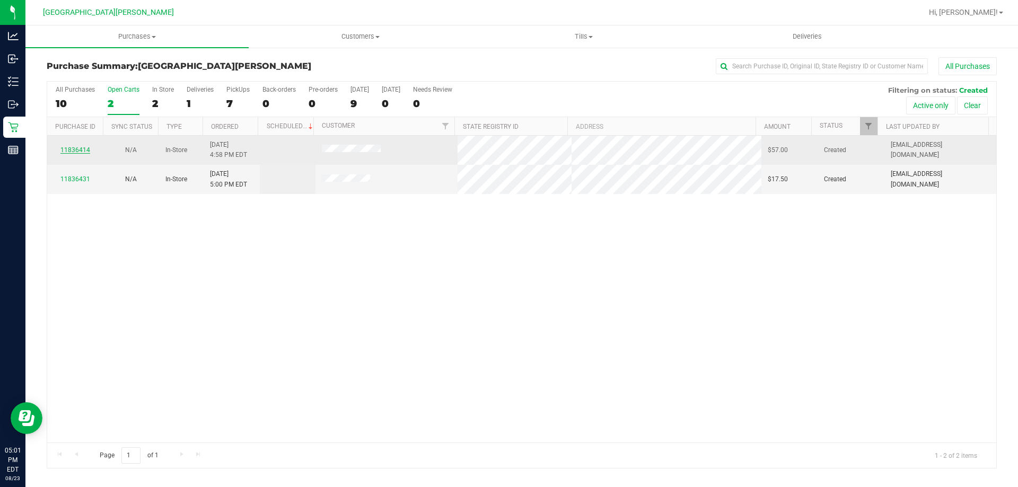
click at [77, 152] on link "11836414" at bounding box center [75, 149] width 30 height 7
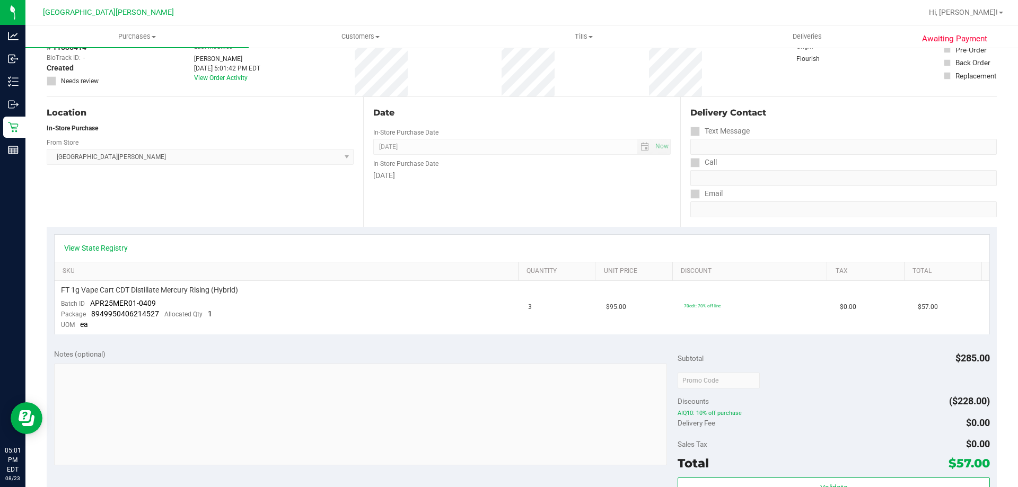
scroll to position [60, 0]
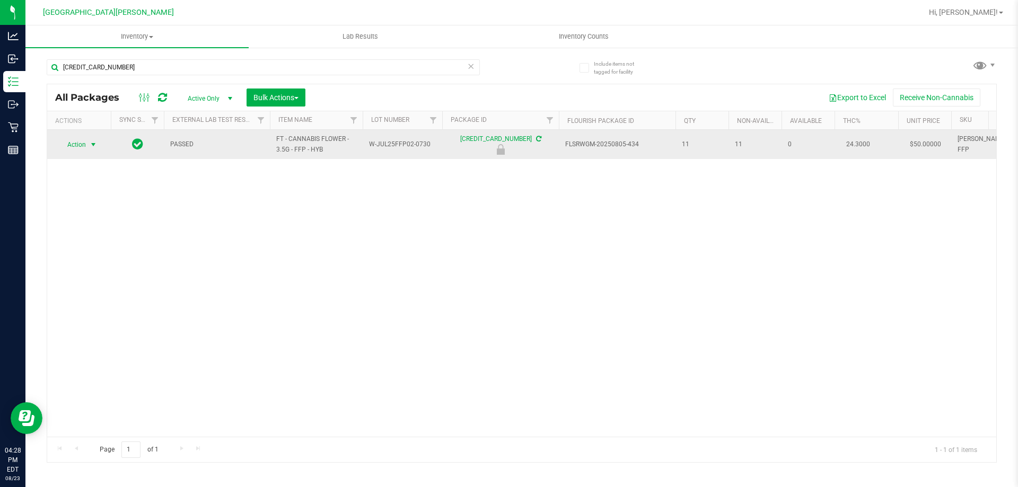
type input "3647772367379721"
click at [84, 140] on span "Action" at bounding box center [72, 144] width 29 height 15
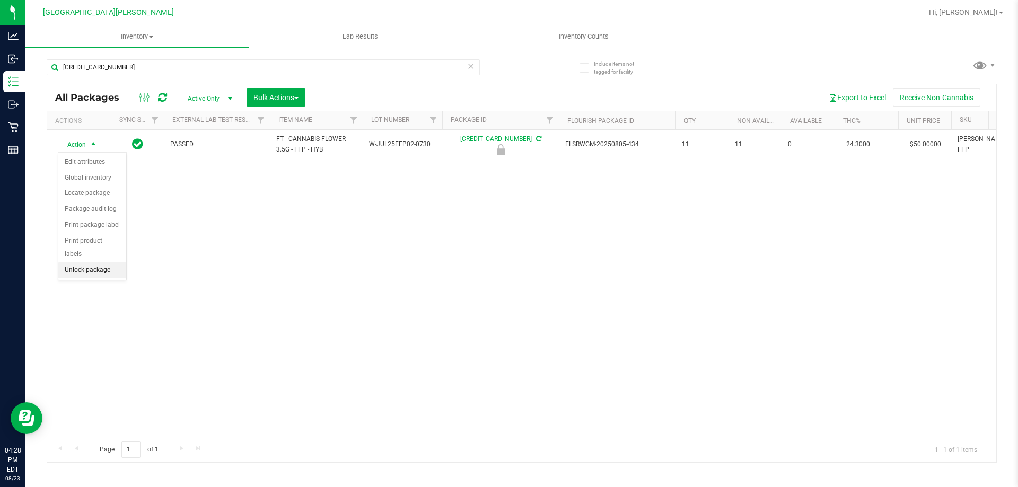
click at [92, 263] on li "Unlock package" at bounding box center [92, 271] width 68 height 16
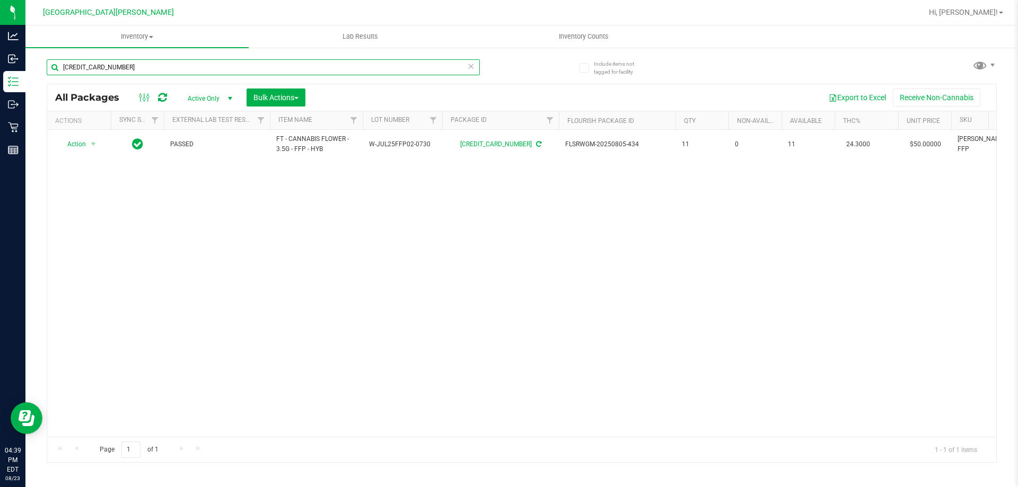
click at [164, 65] on input "3647772367379721" at bounding box center [263, 67] width 433 height 16
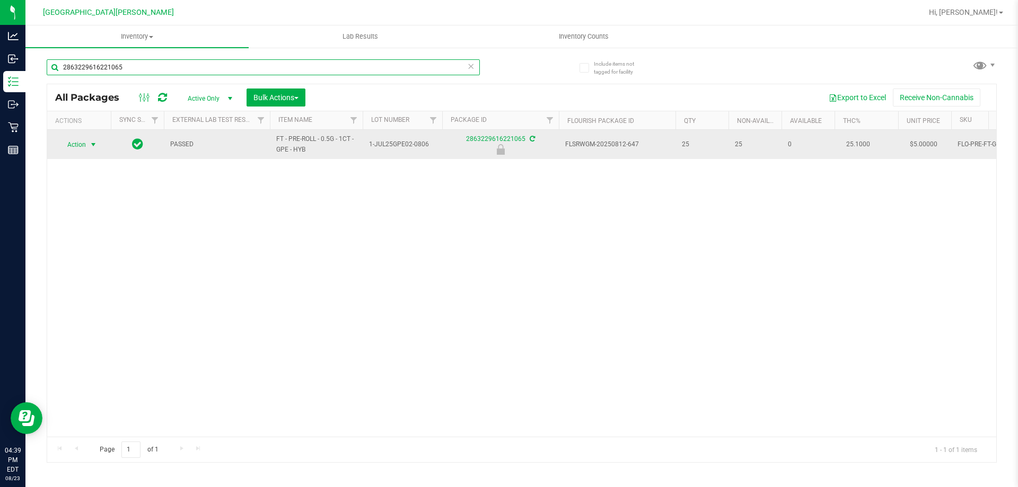
type input "2863229616221065"
click at [86, 150] on span "Action" at bounding box center [72, 144] width 29 height 15
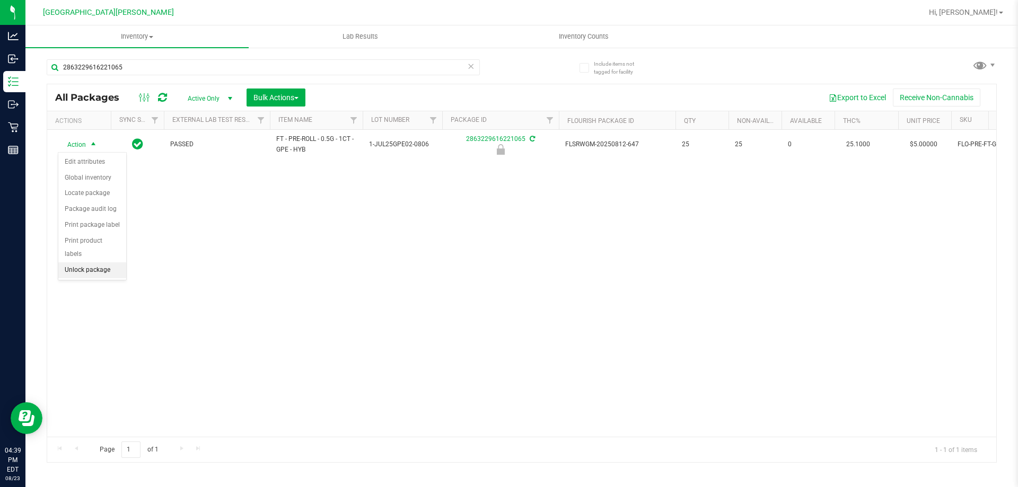
click at [81, 263] on li "Unlock package" at bounding box center [92, 271] width 68 height 16
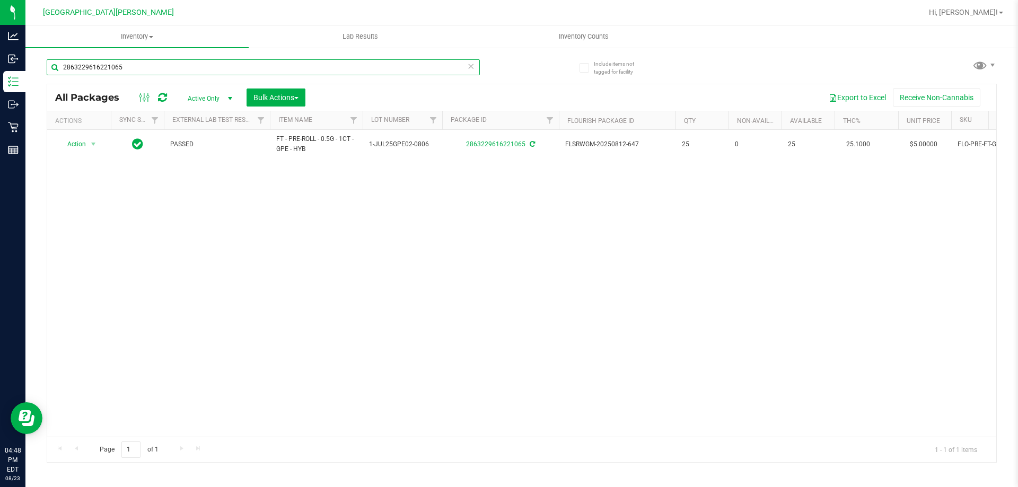
click at [148, 69] on input "2863229616221065" at bounding box center [263, 67] width 433 height 16
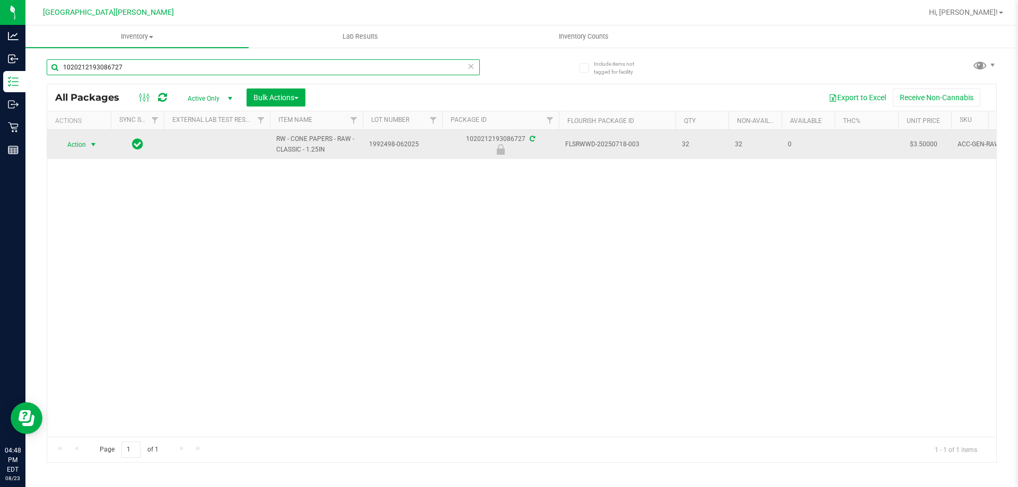
type input "1020212193086727"
click at [92, 143] on span "select" at bounding box center [93, 145] width 8 height 8
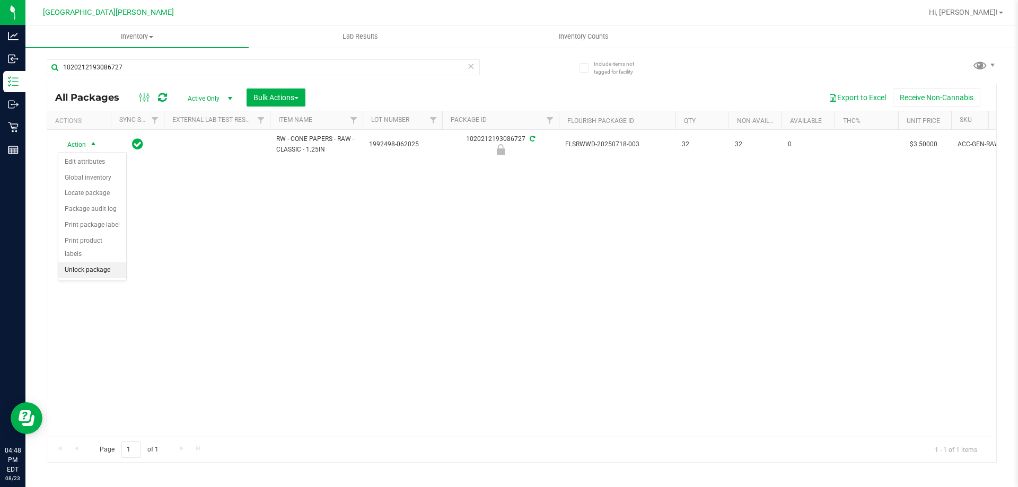
click at [90, 263] on li "Unlock package" at bounding box center [92, 271] width 68 height 16
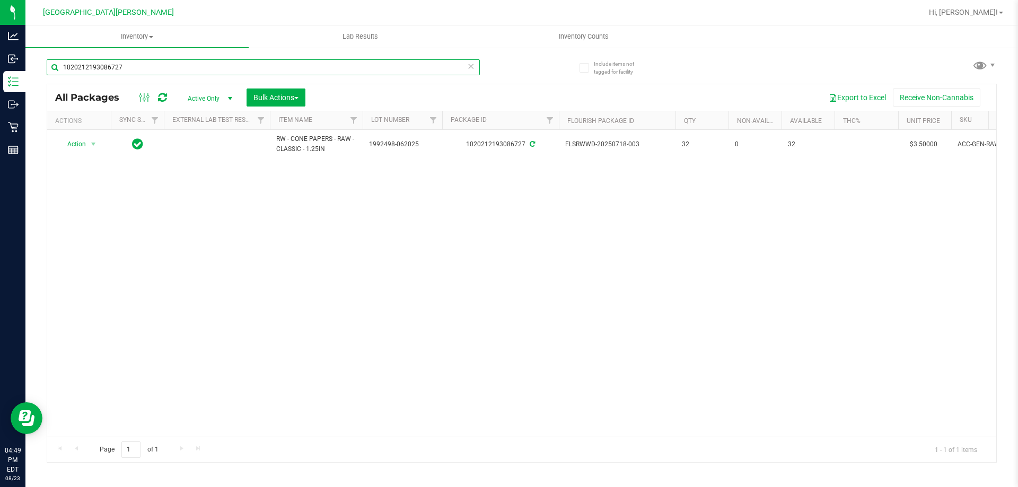
click at [141, 73] on input "1020212193086727" at bounding box center [263, 67] width 433 height 16
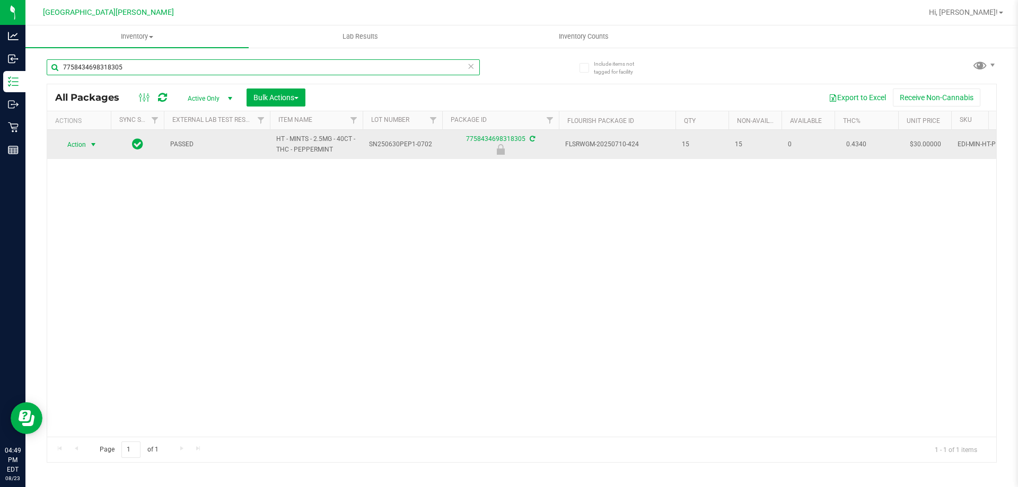
type input "7758434698318305"
click at [88, 150] on span "select" at bounding box center [93, 144] width 13 height 15
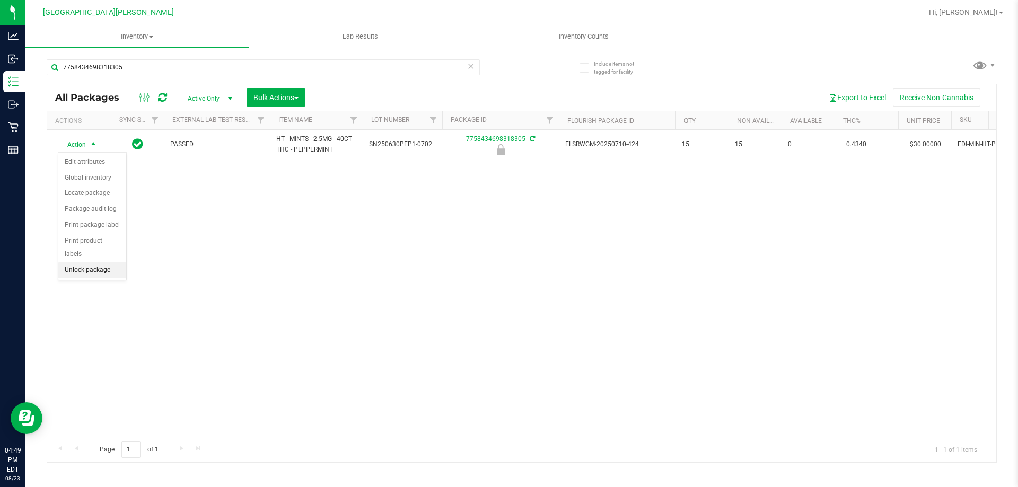
click at [87, 263] on li "Unlock package" at bounding box center [92, 271] width 68 height 16
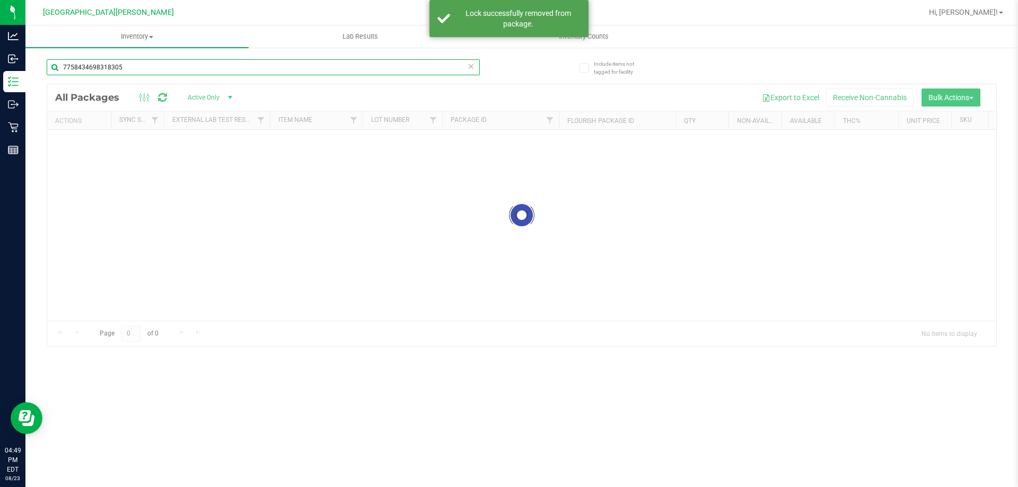
click at [141, 68] on input "7758434698318305" at bounding box center [263, 67] width 433 height 16
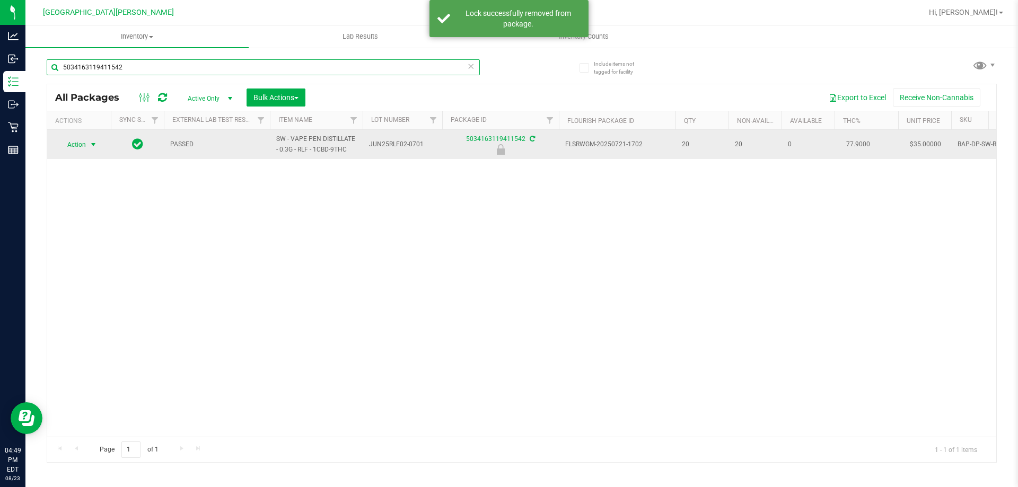
type input "5034163119411542"
click at [99, 142] on span "select" at bounding box center [93, 144] width 13 height 15
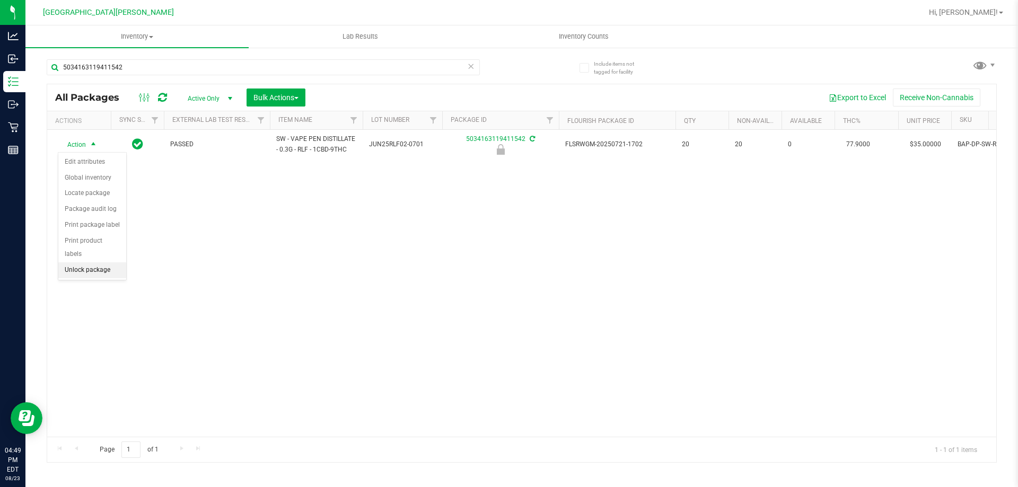
click at [100, 263] on li "Unlock package" at bounding box center [92, 271] width 68 height 16
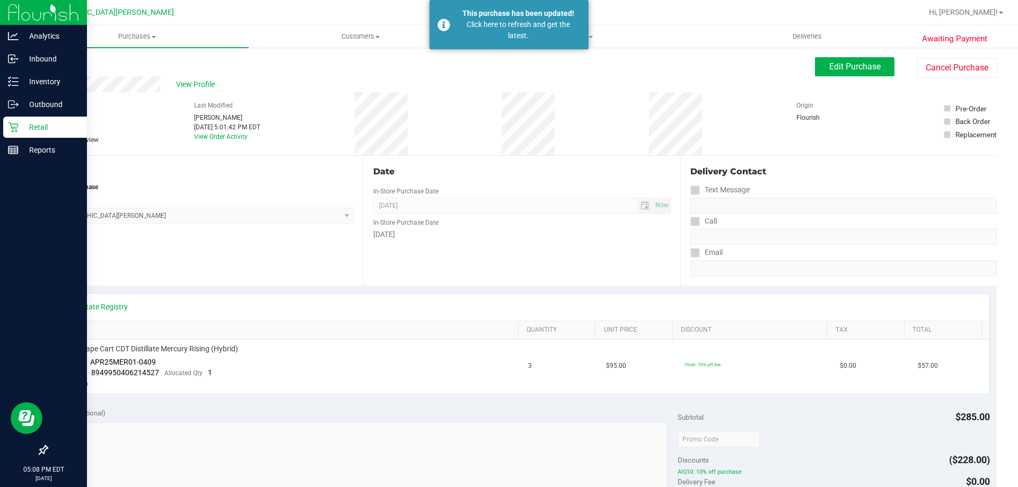
click at [12, 138] on link "Retail" at bounding box center [43, 128] width 87 height 23
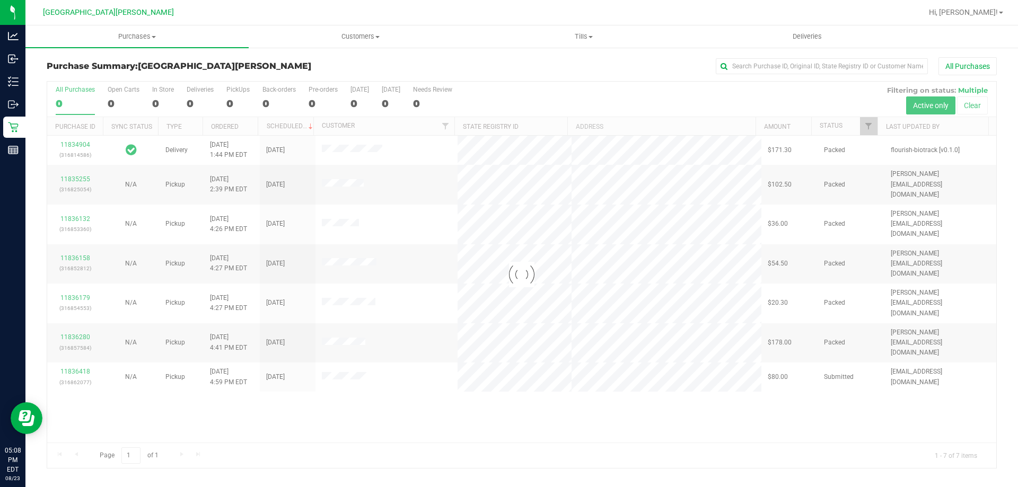
click at [198, 374] on div at bounding box center [521, 275] width 949 height 387
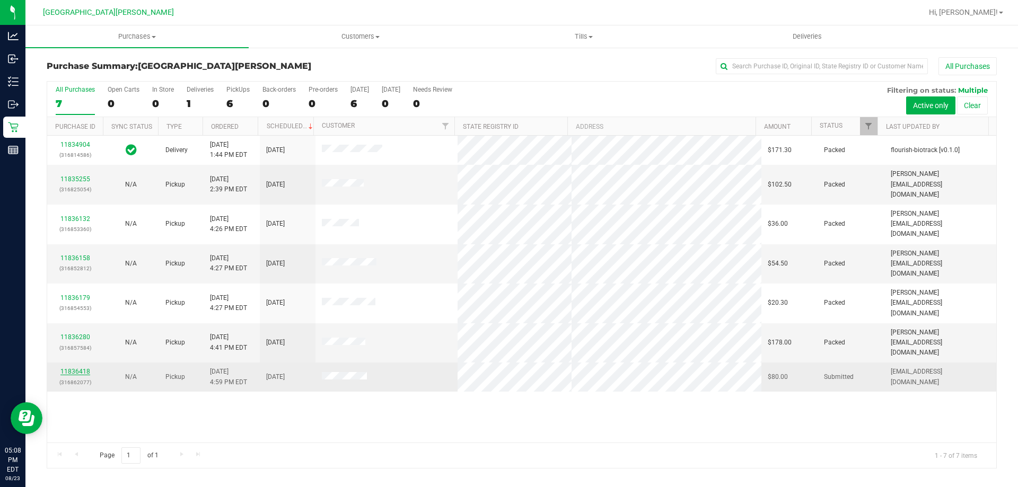
click at [86, 368] on link "11836418" at bounding box center [75, 371] width 30 height 7
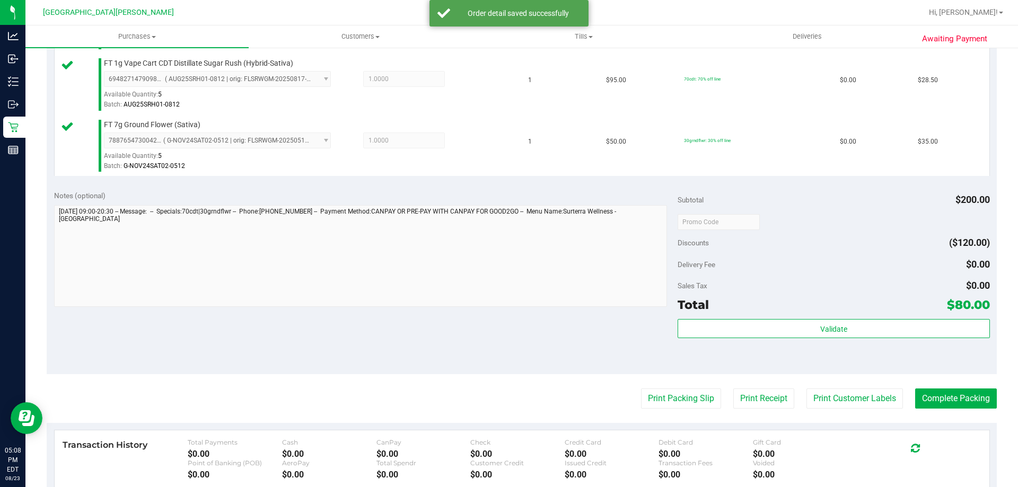
scroll to position [424, 0]
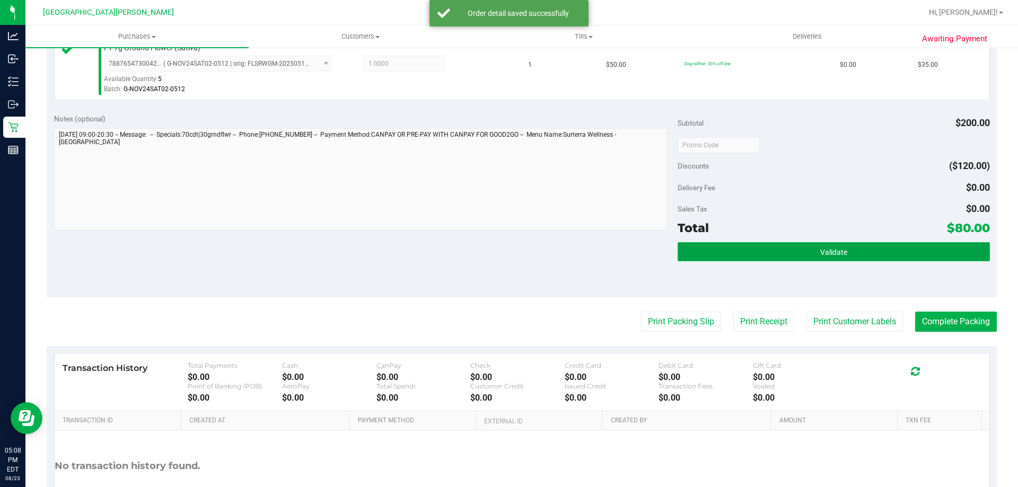
click at [877, 257] on button "Validate" at bounding box center [834, 251] width 312 height 19
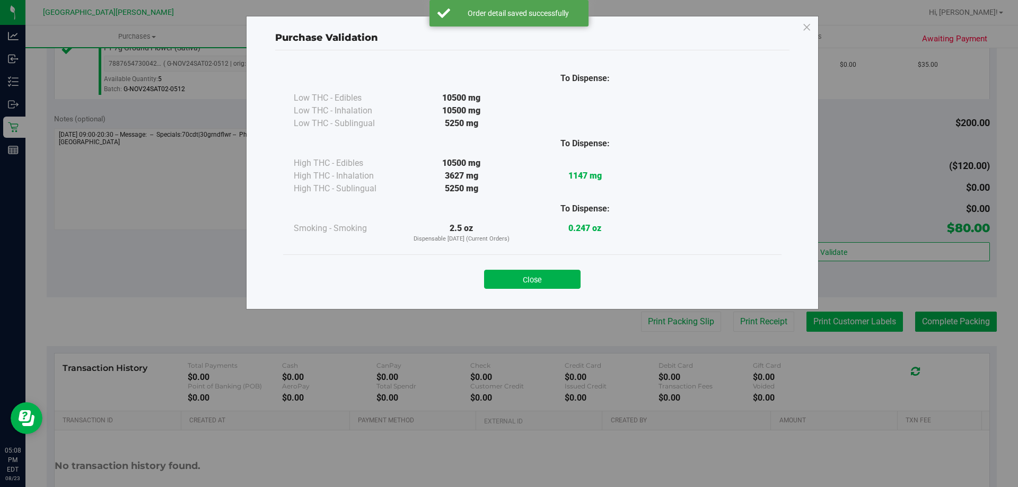
click at [859, 318] on div "Purchase Validation To Dispense: Low THC - Edibles 10500 mg" at bounding box center [513, 243] width 1026 height 487
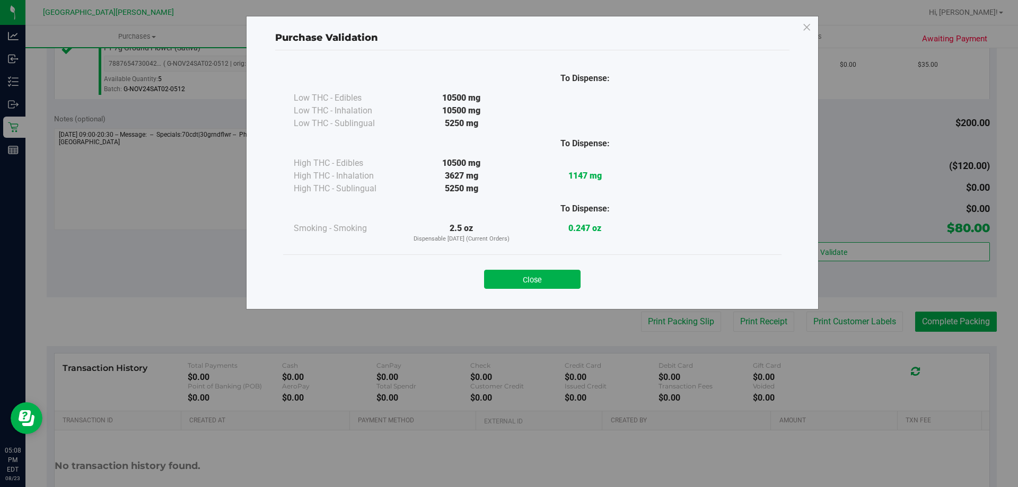
click at [550, 269] on div "Close" at bounding box center [532, 276] width 483 height 27
click at [576, 274] on button "Close" at bounding box center [532, 279] width 97 height 19
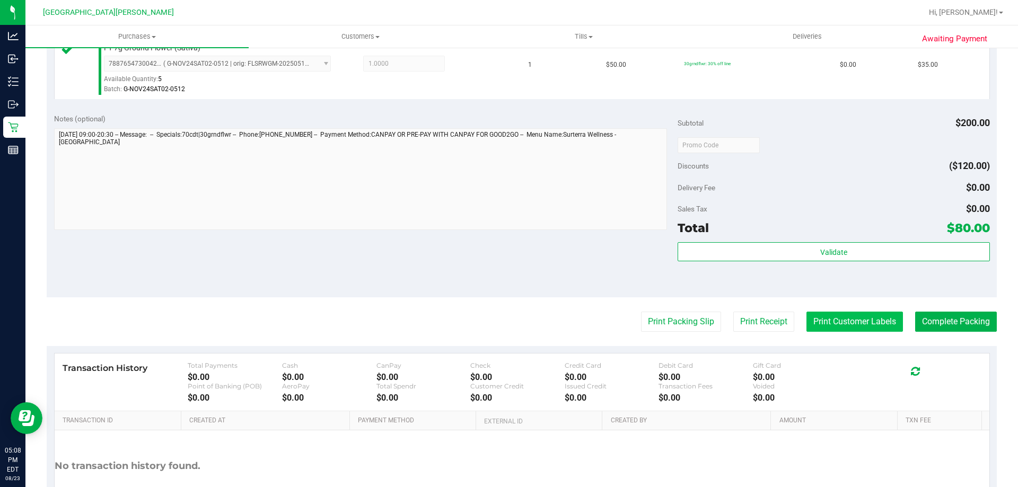
click at [842, 323] on button "Print Customer Labels" at bounding box center [855, 322] width 97 height 20
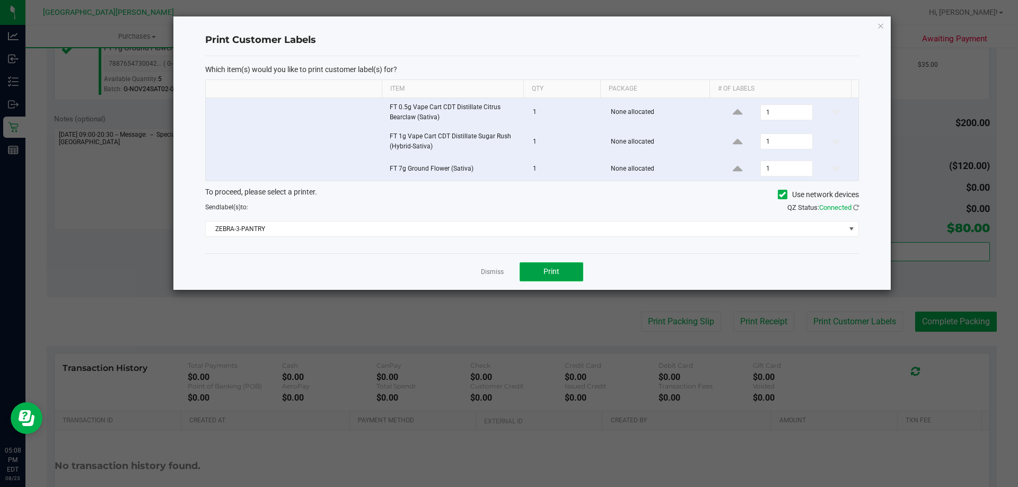
click at [543, 274] on button "Print" at bounding box center [552, 272] width 64 height 19
click at [500, 272] on link "Dismiss" at bounding box center [492, 272] width 23 height 9
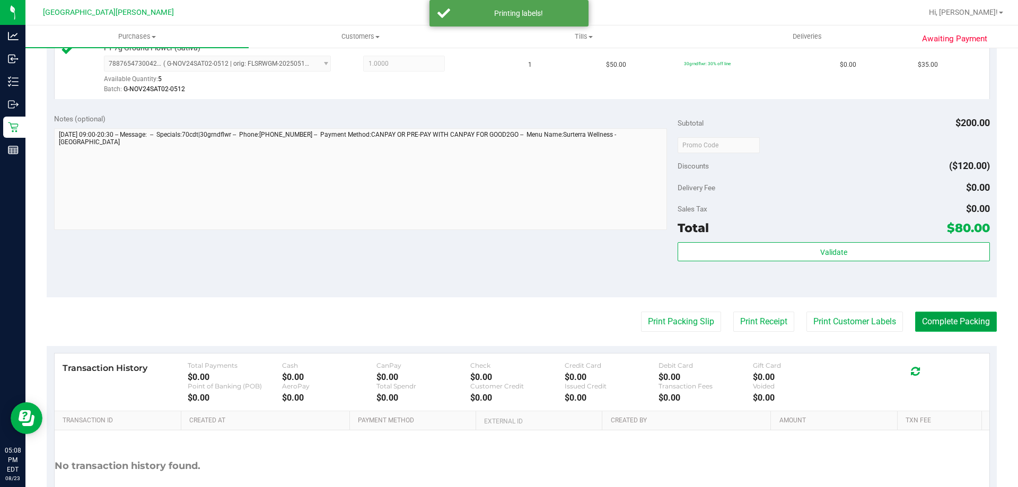
click at [928, 328] on button "Complete Packing" at bounding box center [956, 322] width 82 height 20
